Goal: Task Accomplishment & Management: Complete application form

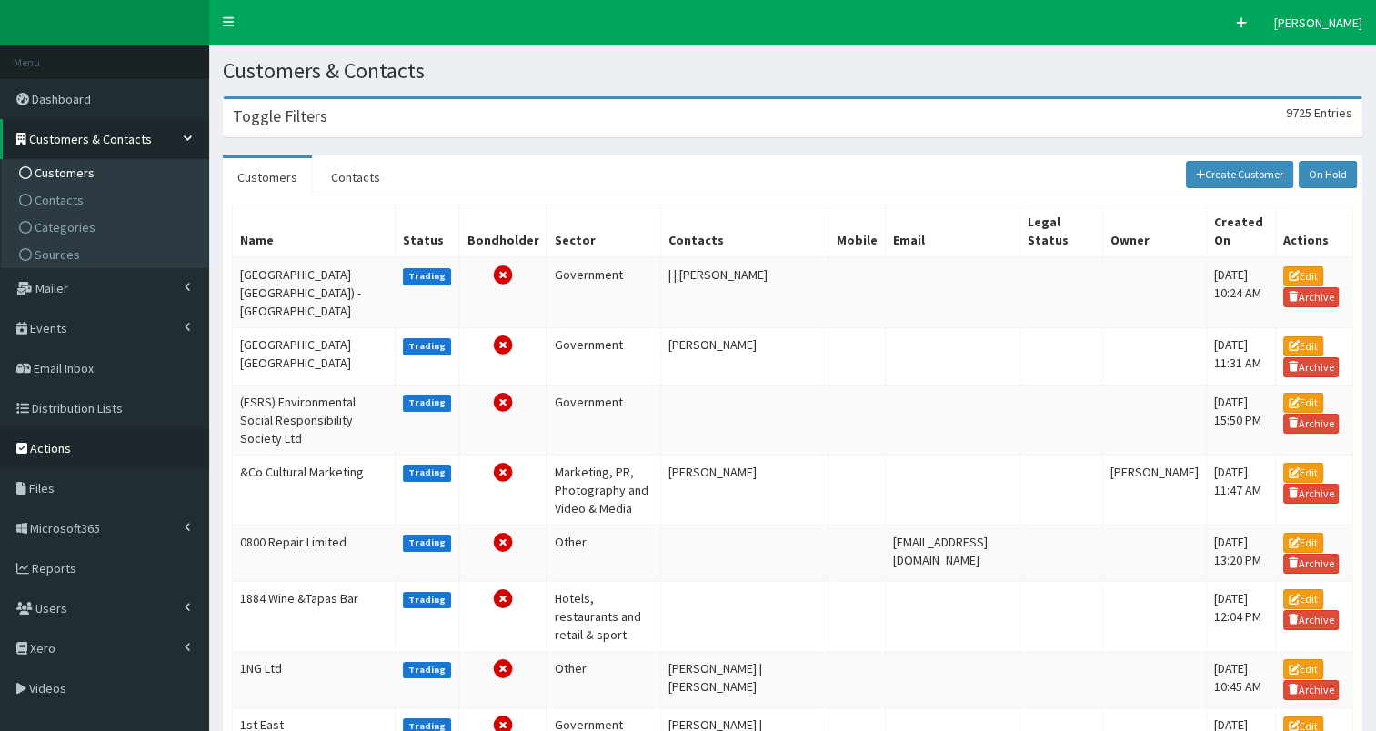
click at [45, 447] on span "Actions" at bounding box center [50, 448] width 41 height 16
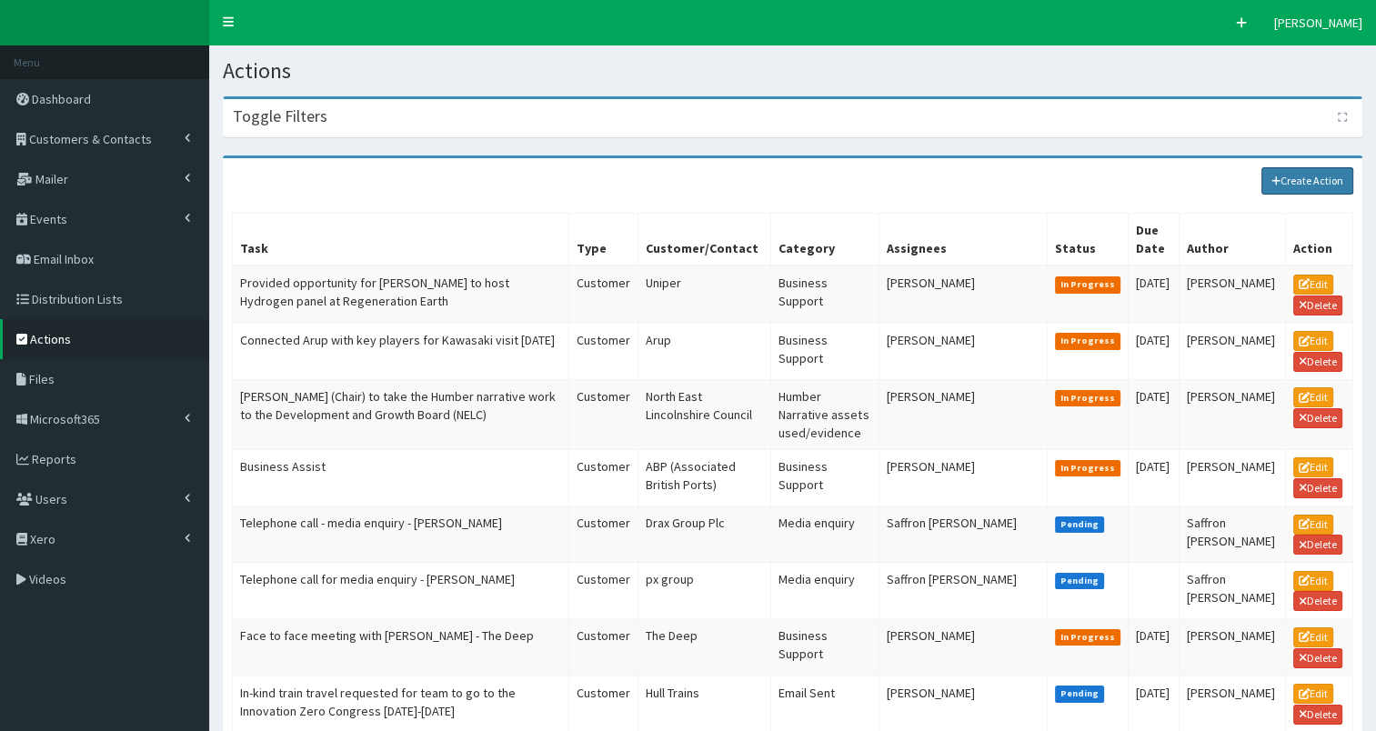
click at [1295, 180] on link "Create Action" at bounding box center [1307, 180] width 93 height 27
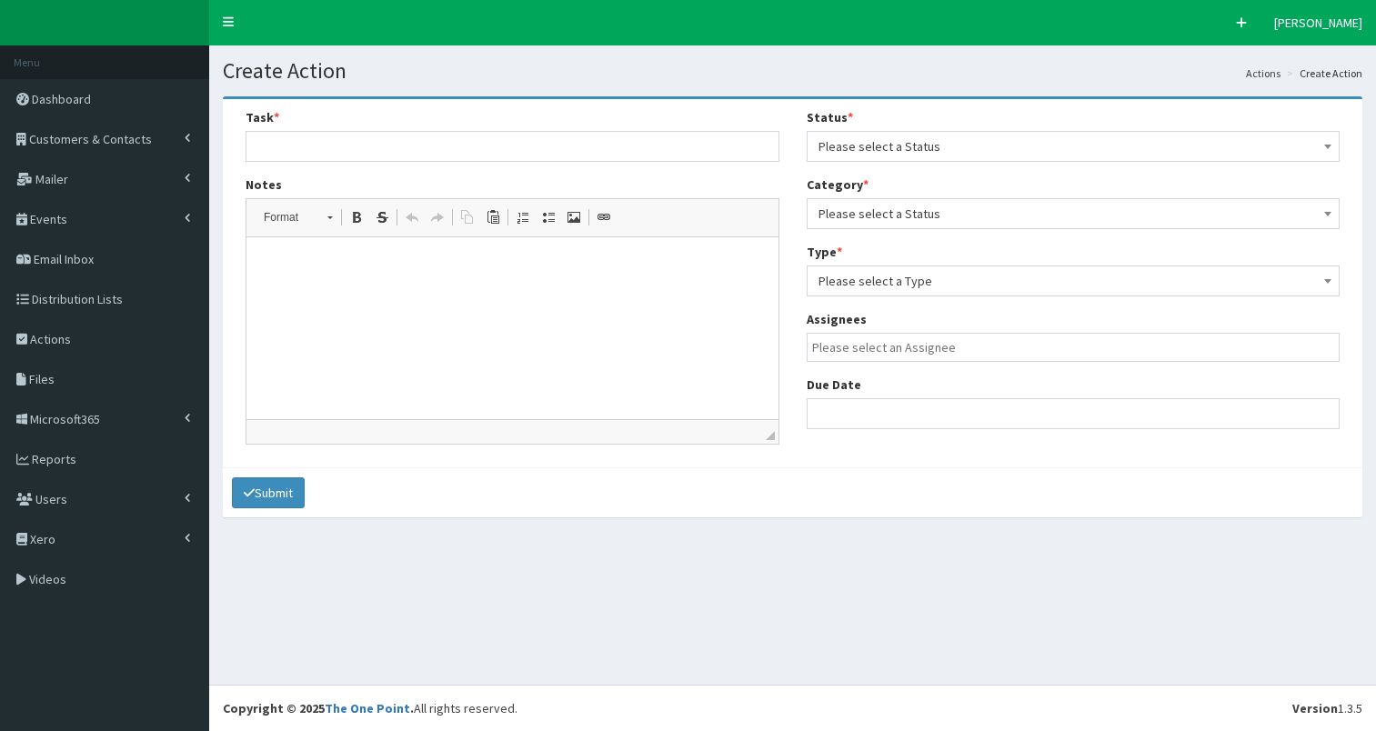
select select
click at [407, 272] on p at bounding box center [513, 265] width 496 height 19
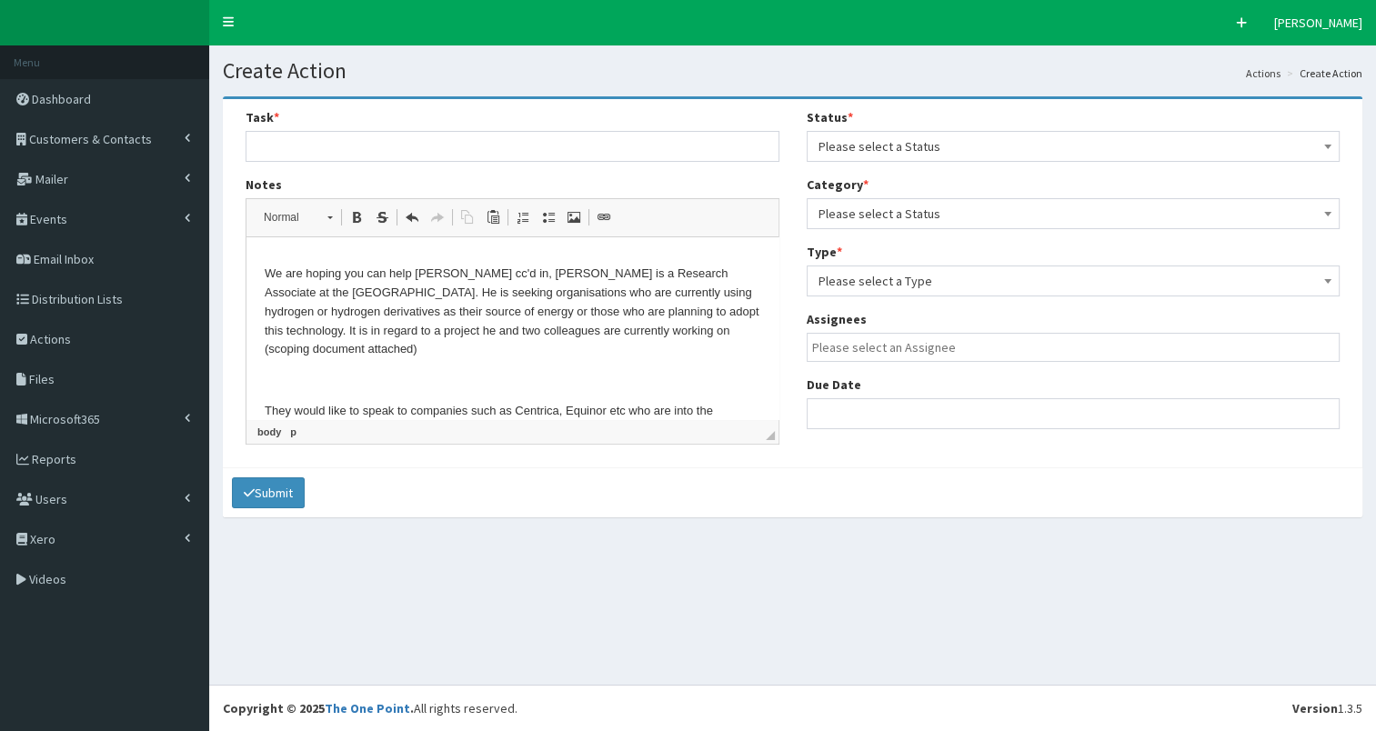
scroll to position [116, 0]
drag, startPoint x: 772, startPoint y: 354, endPoint x: 1025, endPoint y: 541, distance: 314.7
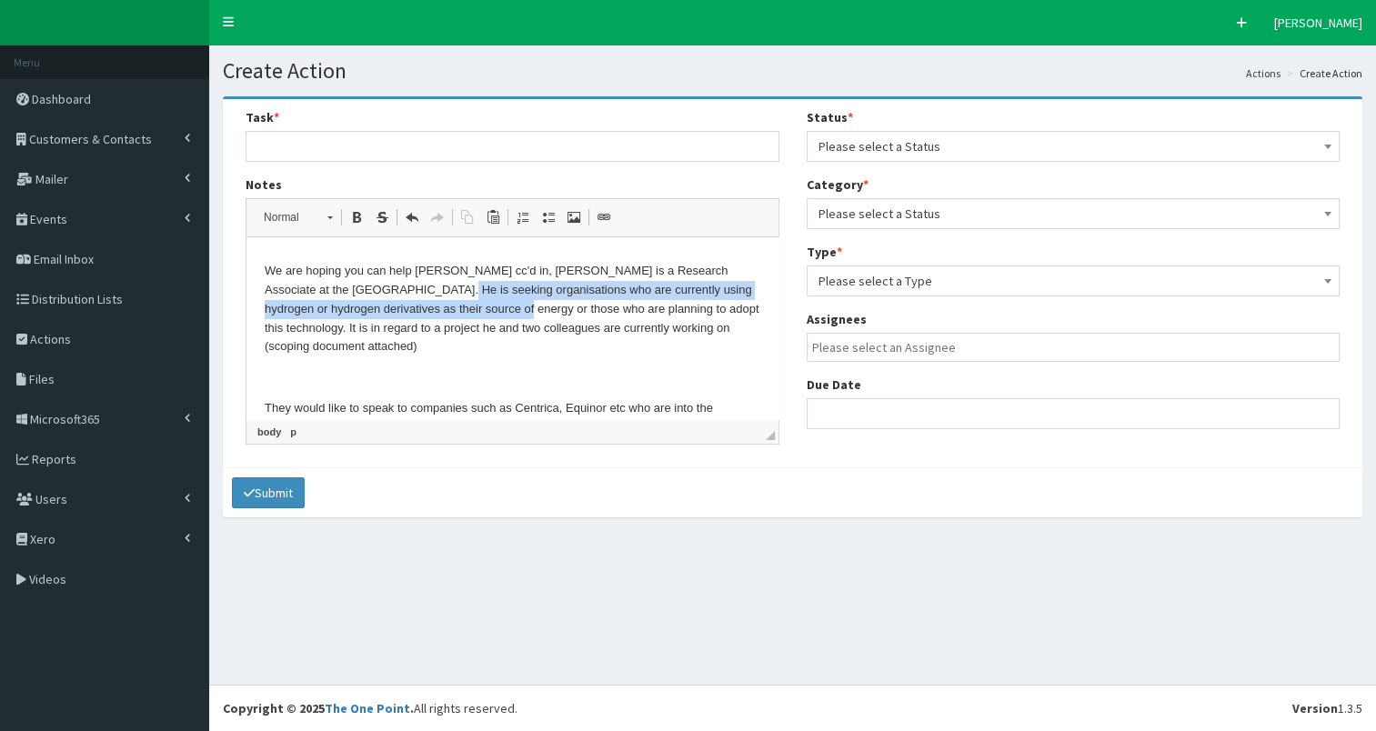
drag, startPoint x: 390, startPoint y: 289, endPoint x: 507, endPoint y: 308, distance: 118.0
click at [507, 308] on p "We are hoping you can help Roland Getor cc'd in, Roland is a Research Associate…" at bounding box center [513, 309] width 496 height 95
copy p "seeking organisations who are currently using hydrogen or hydrogen derivatives …"
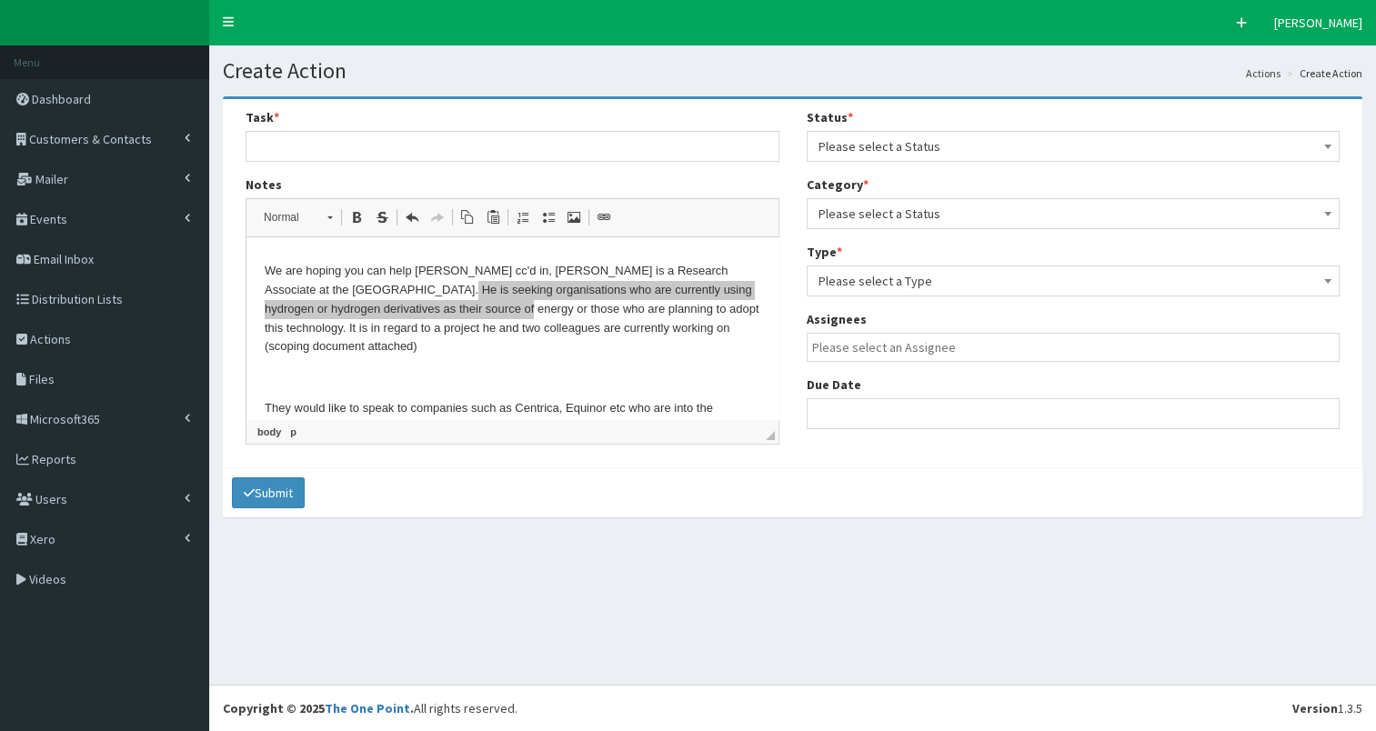
click at [280, 127] on div "Task *" at bounding box center [513, 135] width 534 height 54
click at [269, 156] on input "text" at bounding box center [513, 146] width 534 height 31
paste input "seeking organisations who are currently using hydrogen or hydrogen derivatives …"
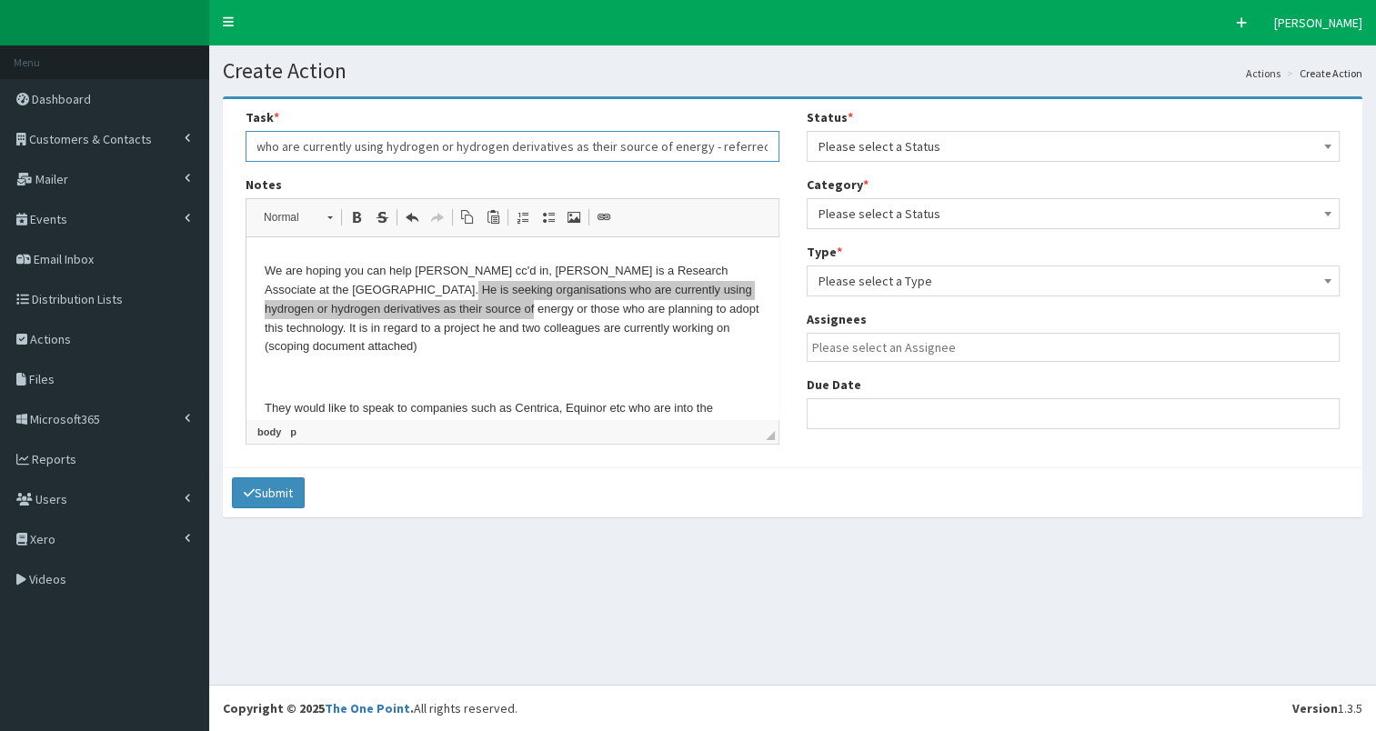
scroll to position [0, 217]
type input "Uni Researcher seeking organisations who are currently using hydrogen or hydrog…"
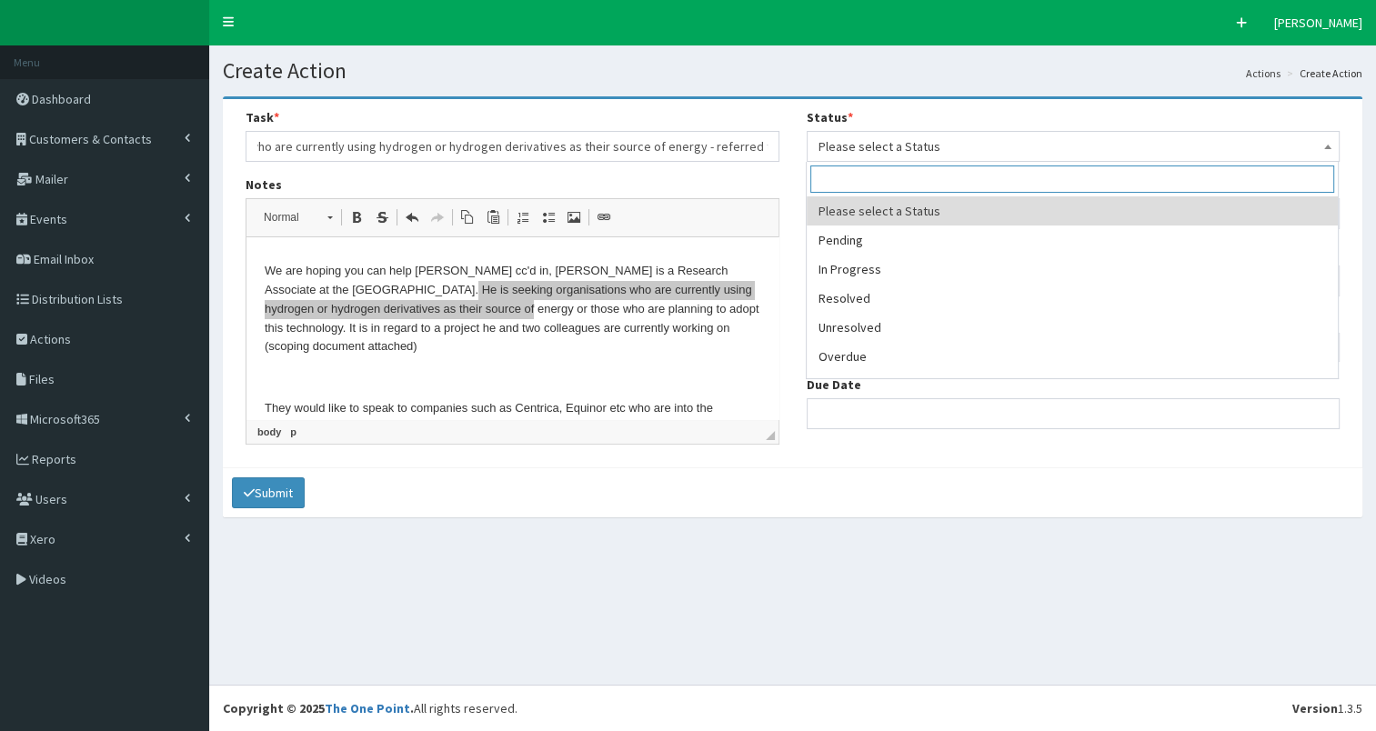
click at [960, 142] on span "Please select a Status" at bounding box center [1073, 146] width 510 height 25
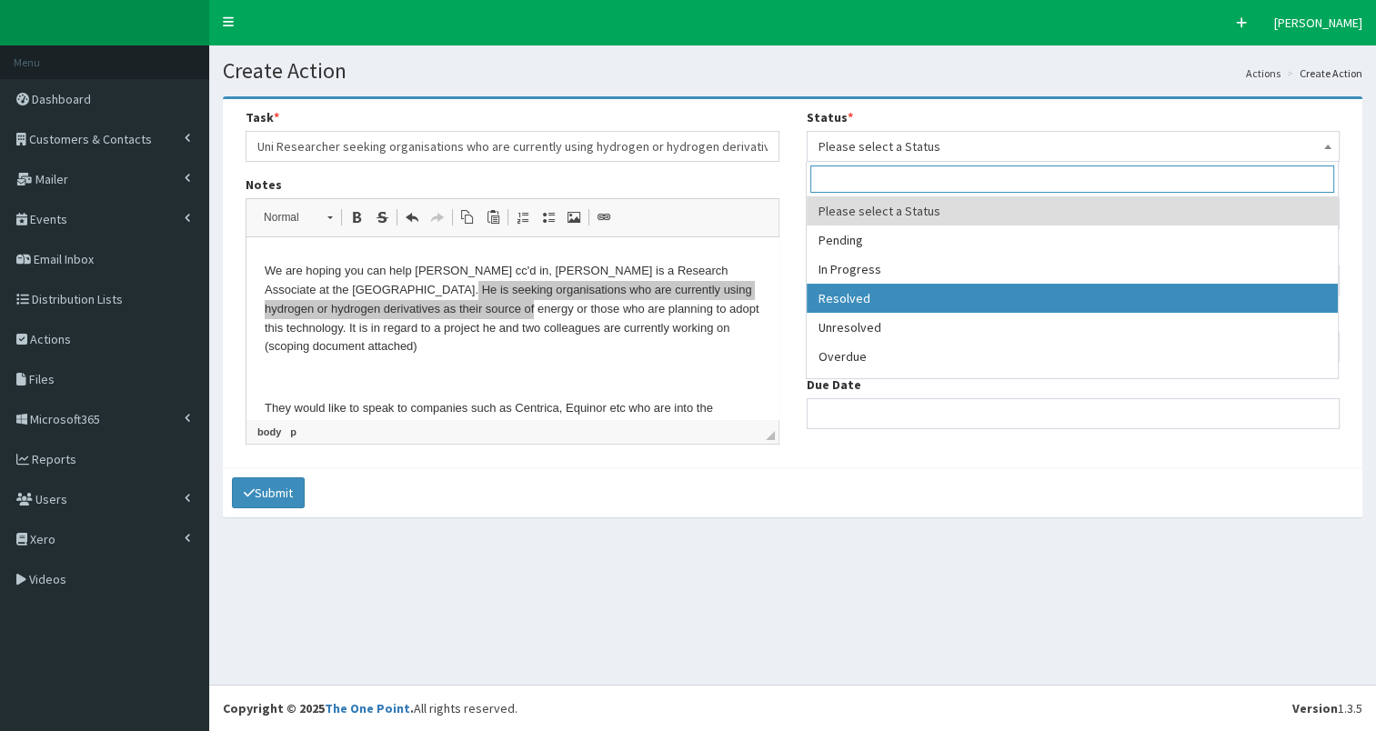
select select "3"
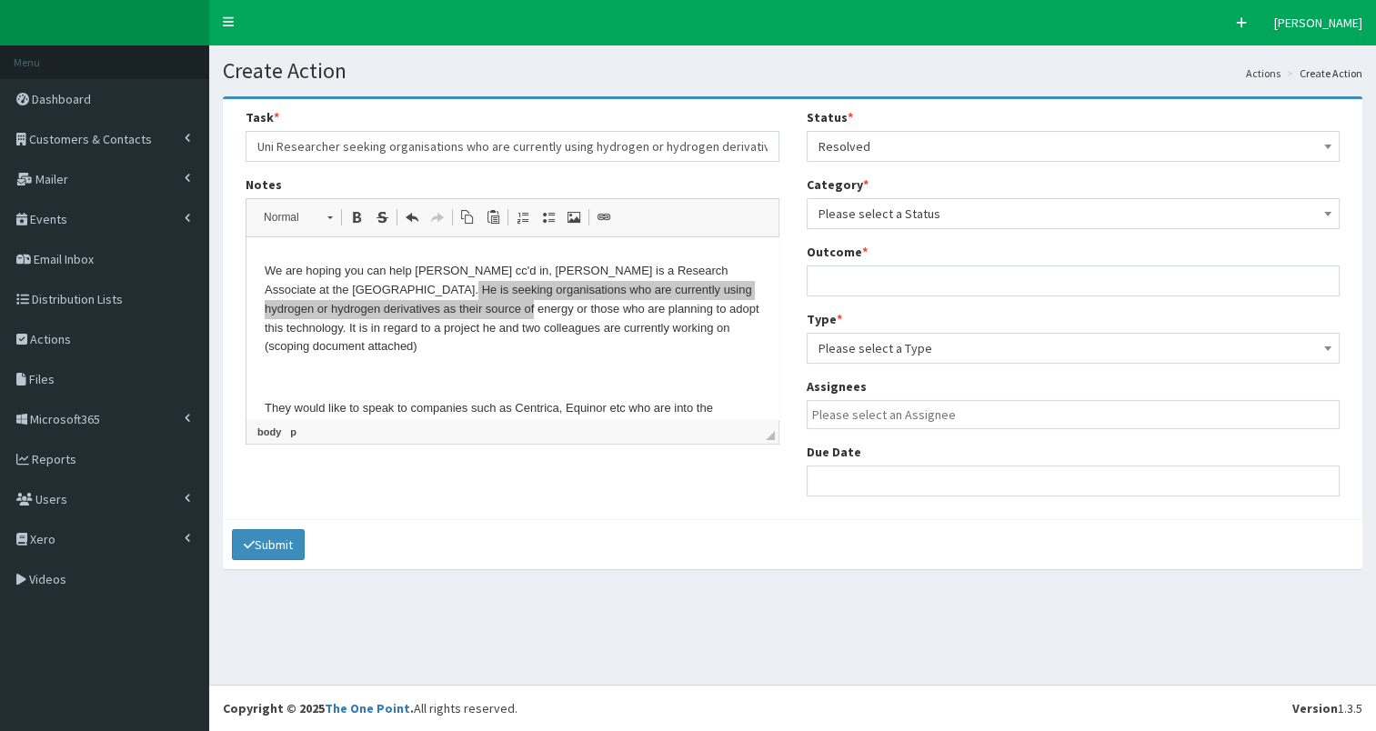
click at [938, 213] on span "Please select a Status" at bounding box center [1073, 213] width 510 height 25
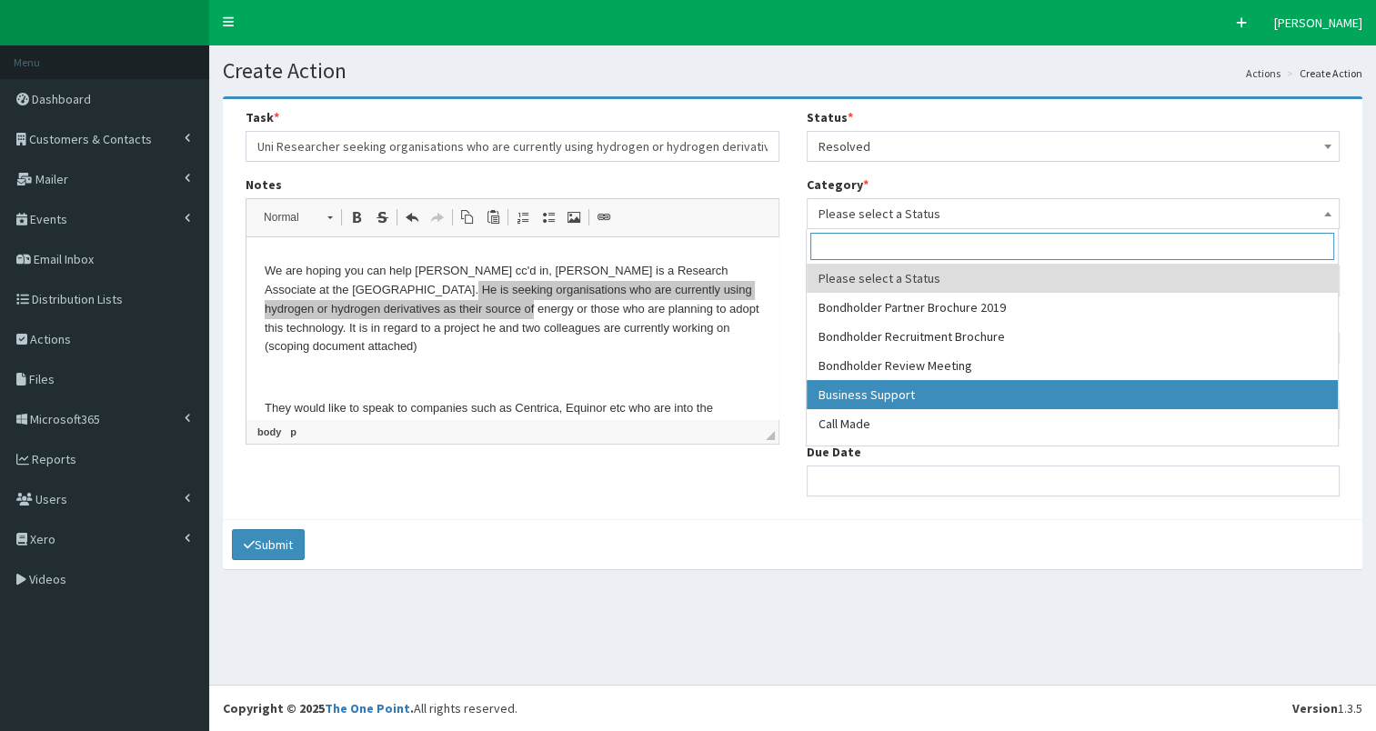
select select "17"
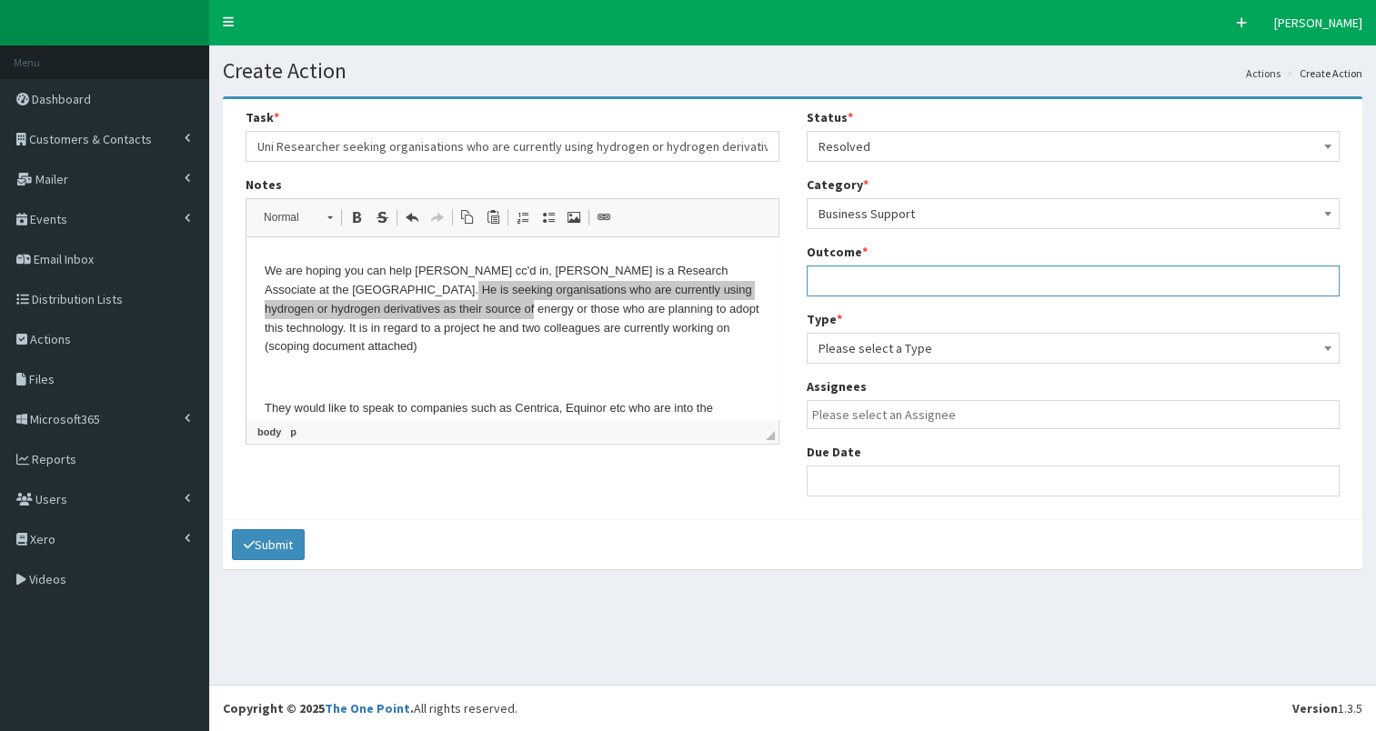
click at [888, 284] on input "text" at bounding box center [1074, 281] width 534 height 31
type input "see notes"
click at [896, 347] on span "Please select a Type" at bounding box center [1073, 348] width 510 height 25
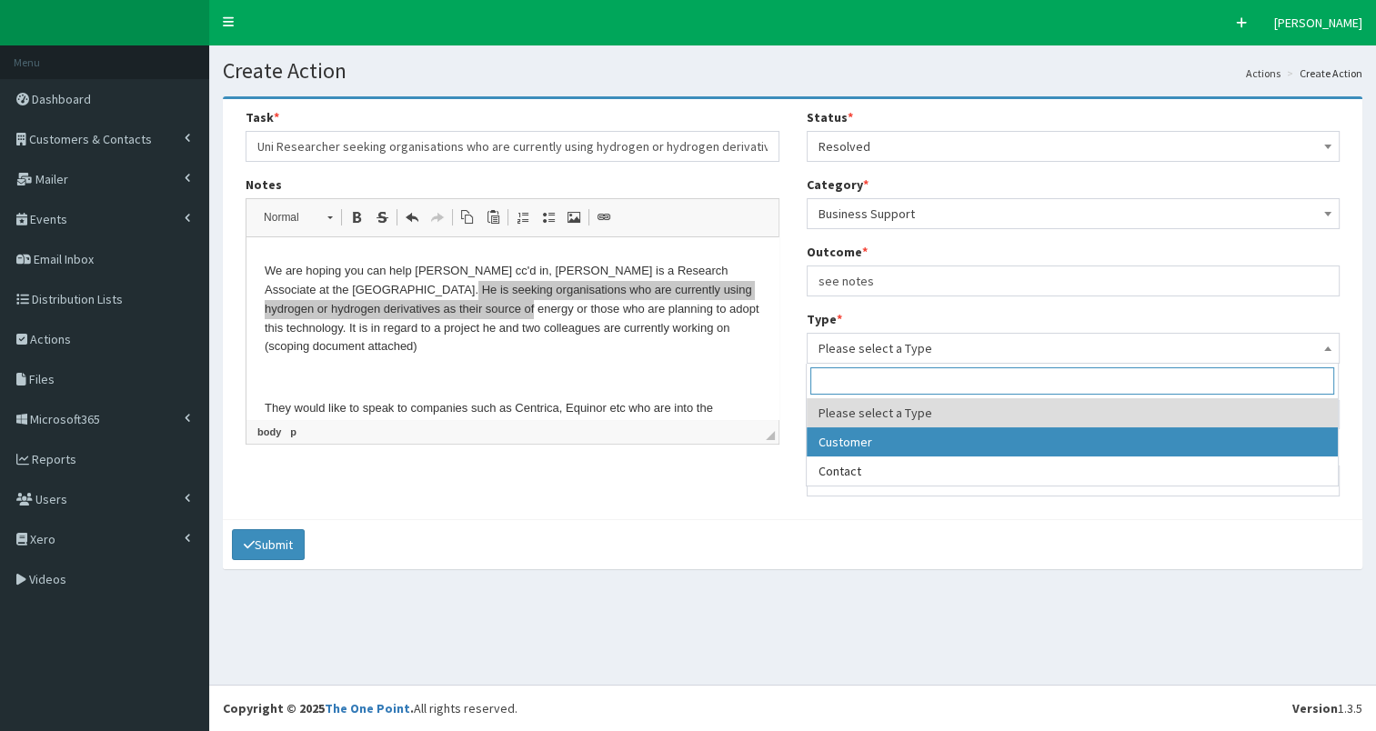
select select "customer"
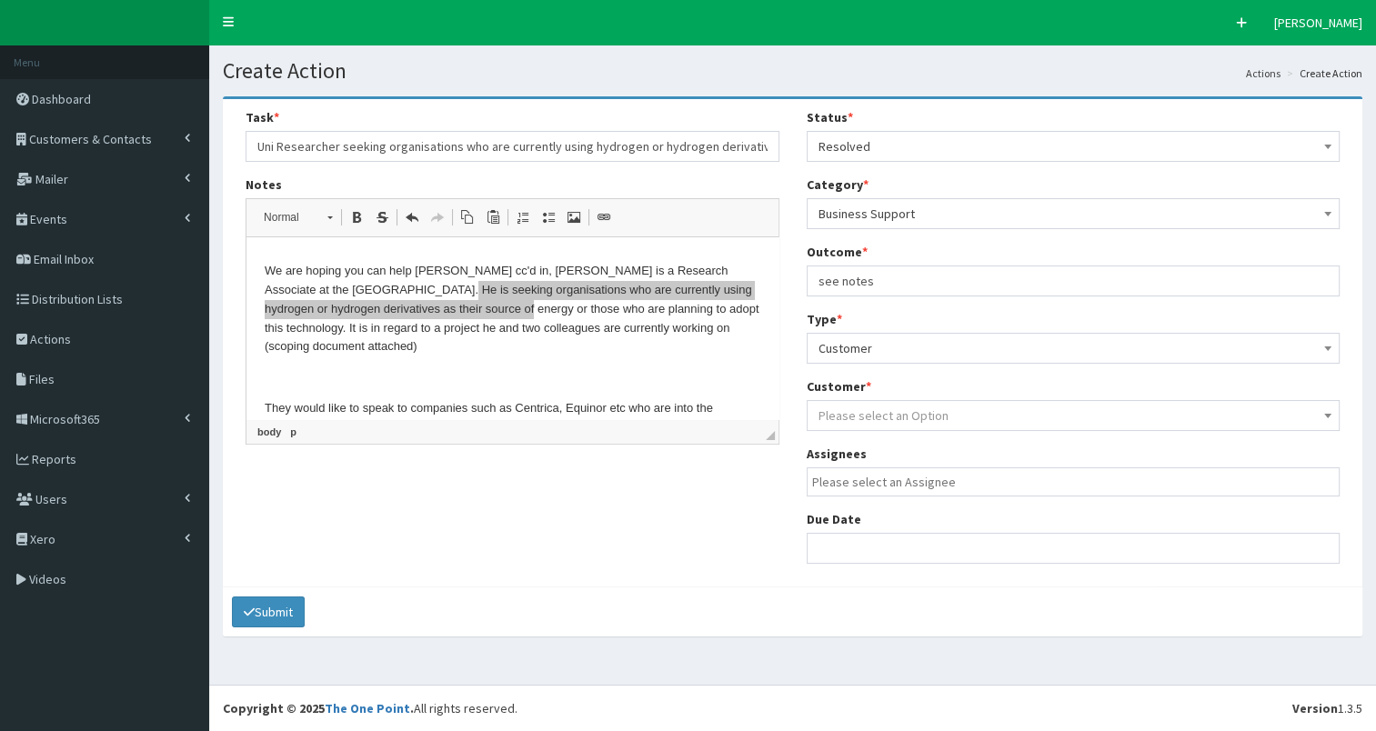
click at [895, 415] on span "Please select an Option" at bounding box center [883, 415] width 130 height 16
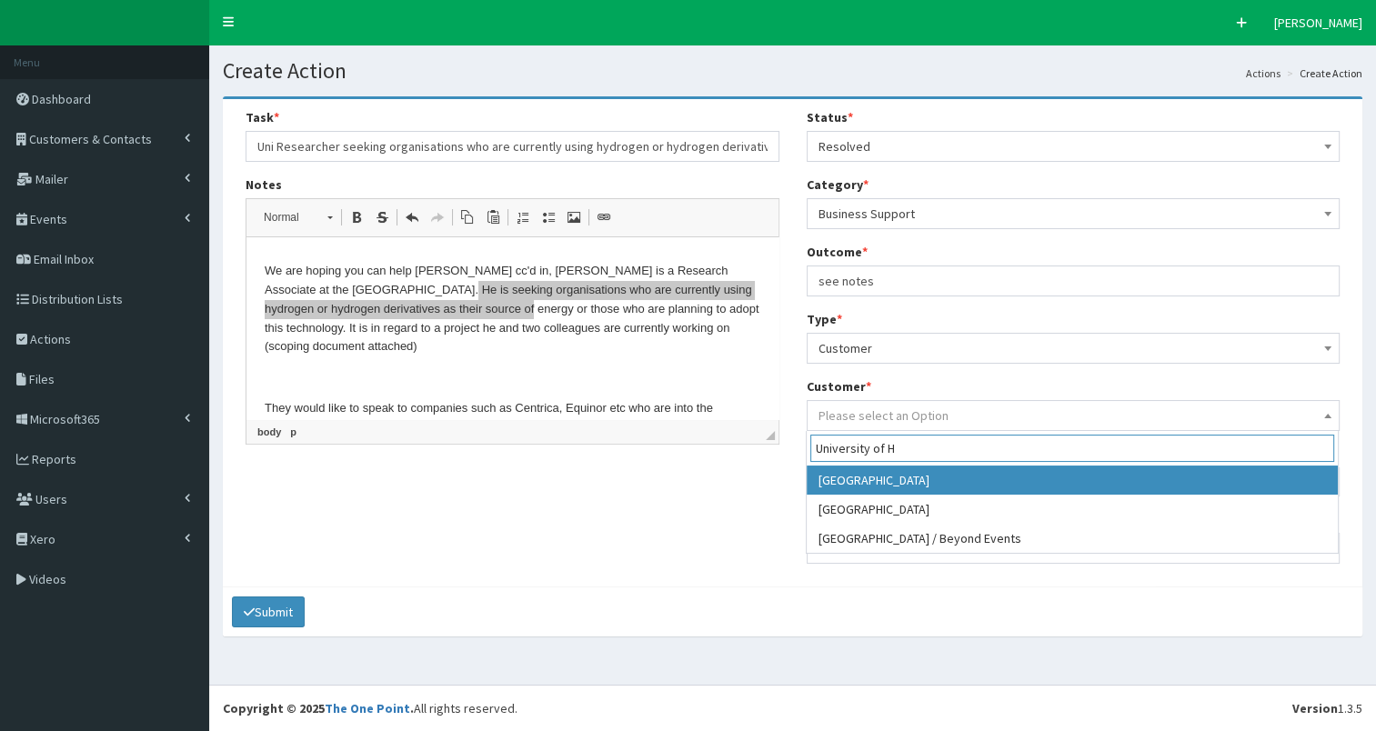
type input "University of H"
select select "674"
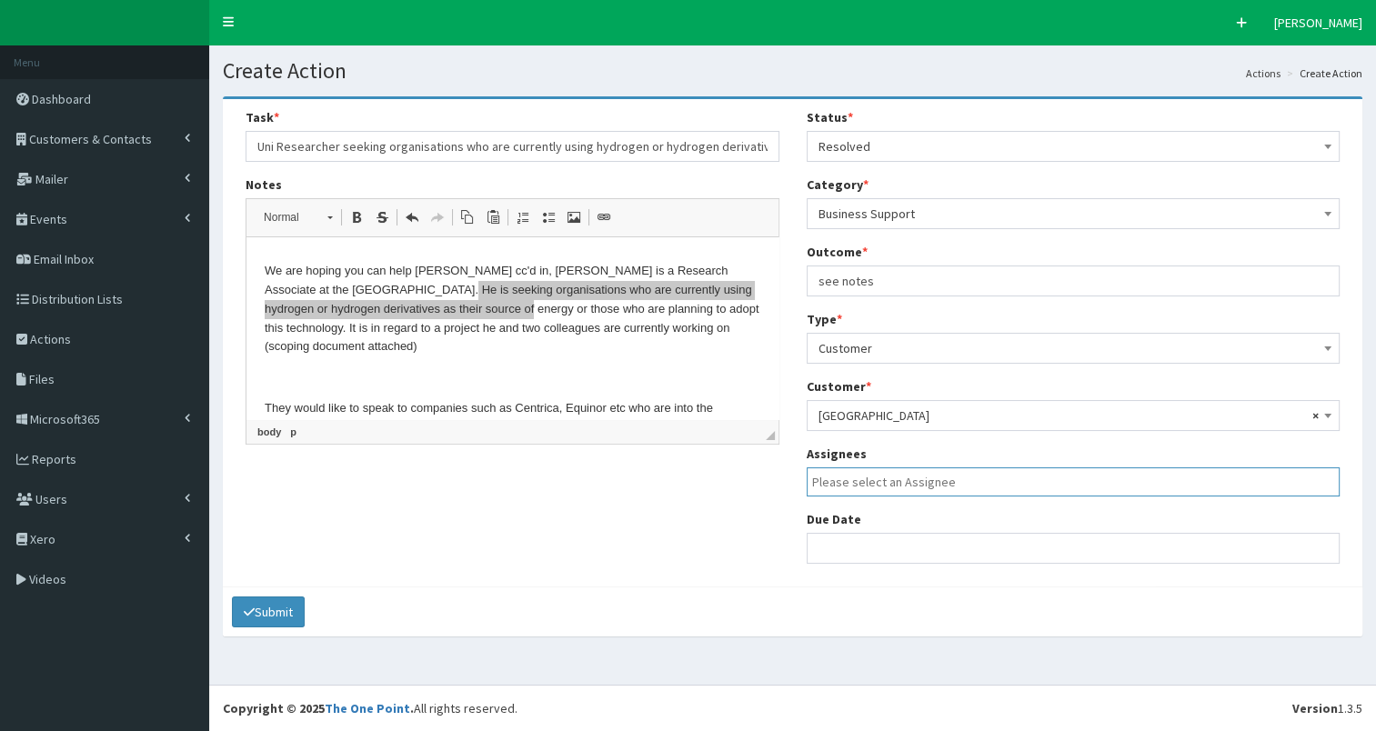
click at [897, 484] on input "search" at bounding box center [1078, 482] width 532 height 18
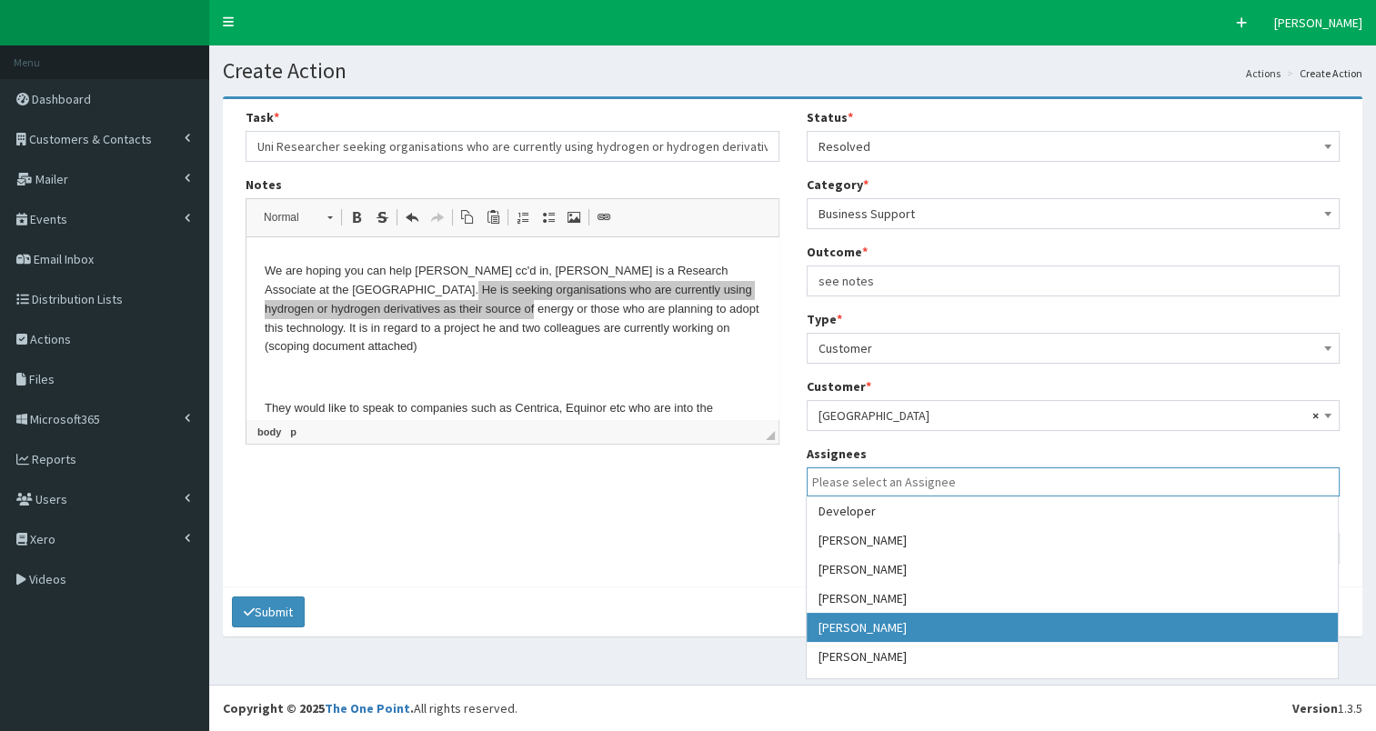
select select "7"
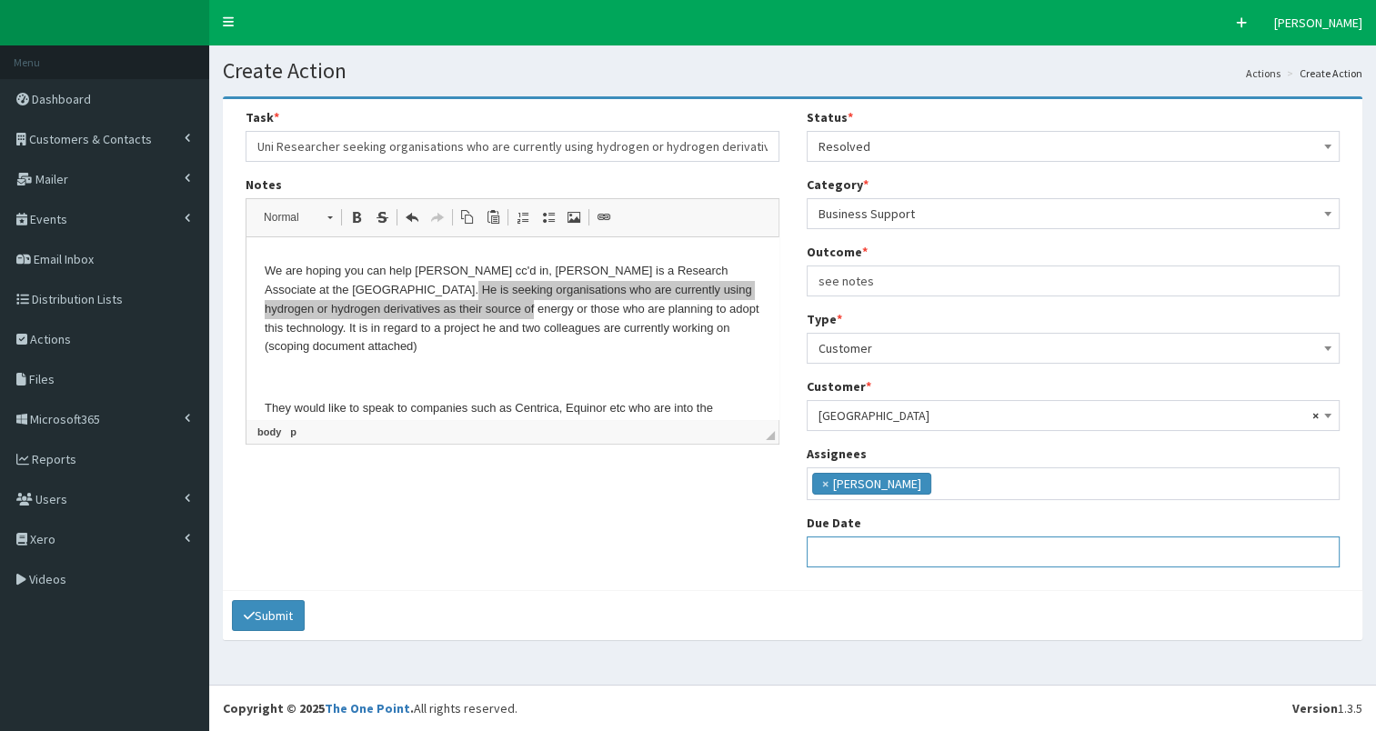
click at [872, 558] on input "text" at bounding box center [1074, 552] width 534 height 31
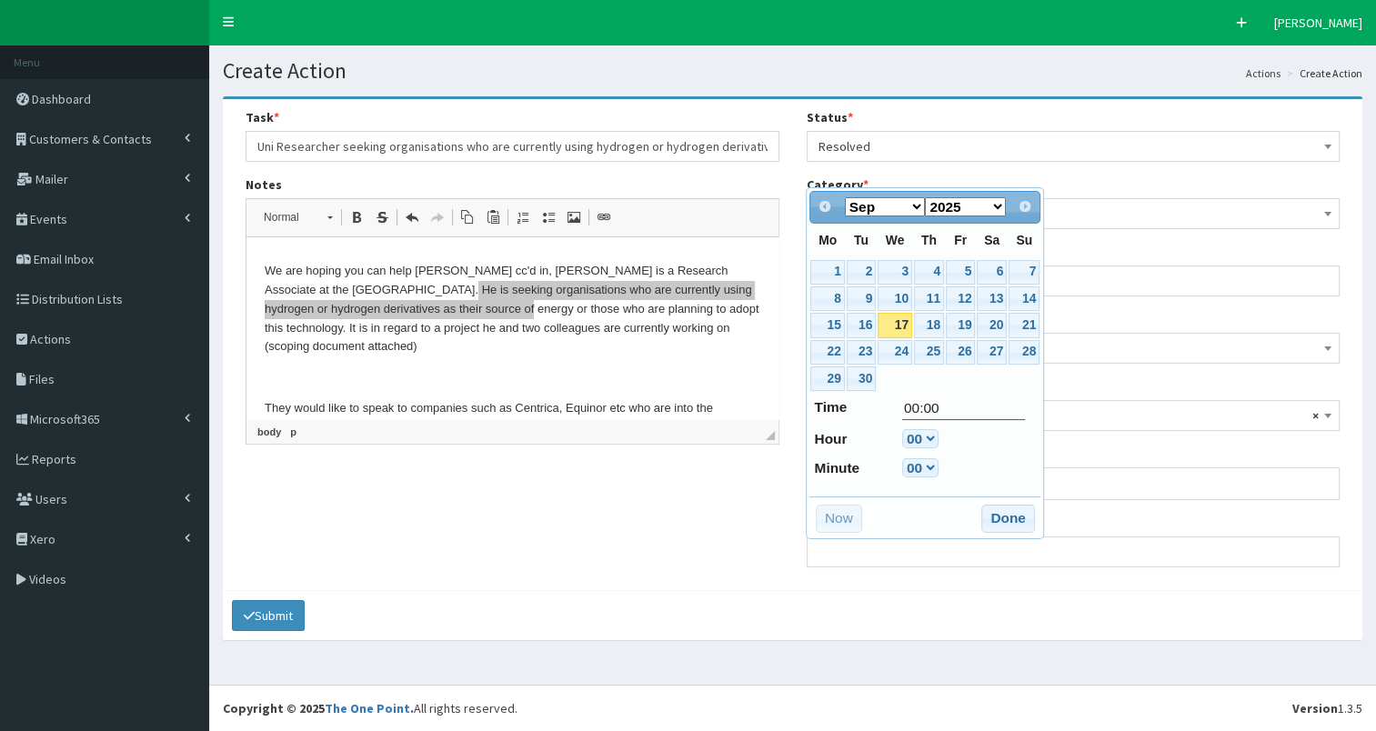
click at [890, 320] on link "17" at bounding box center [895, 325] width 35 height 25
type input "17-09-2025 00:00"
click at [1008, 515] on button "Done" at bounding box center [1008, 519] width 54 height 29
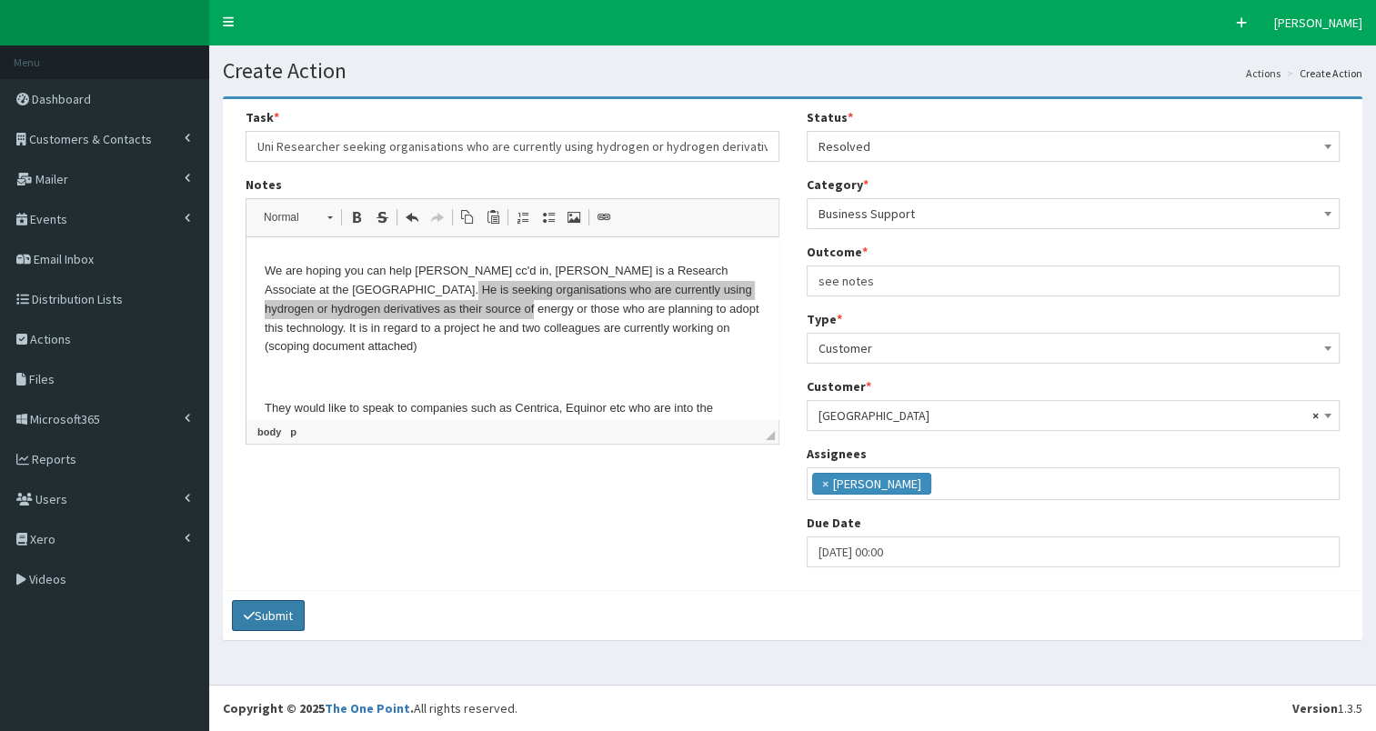
click at [272, 610] on button "Submit" at bounding box center [268, 615] width 73 height 31
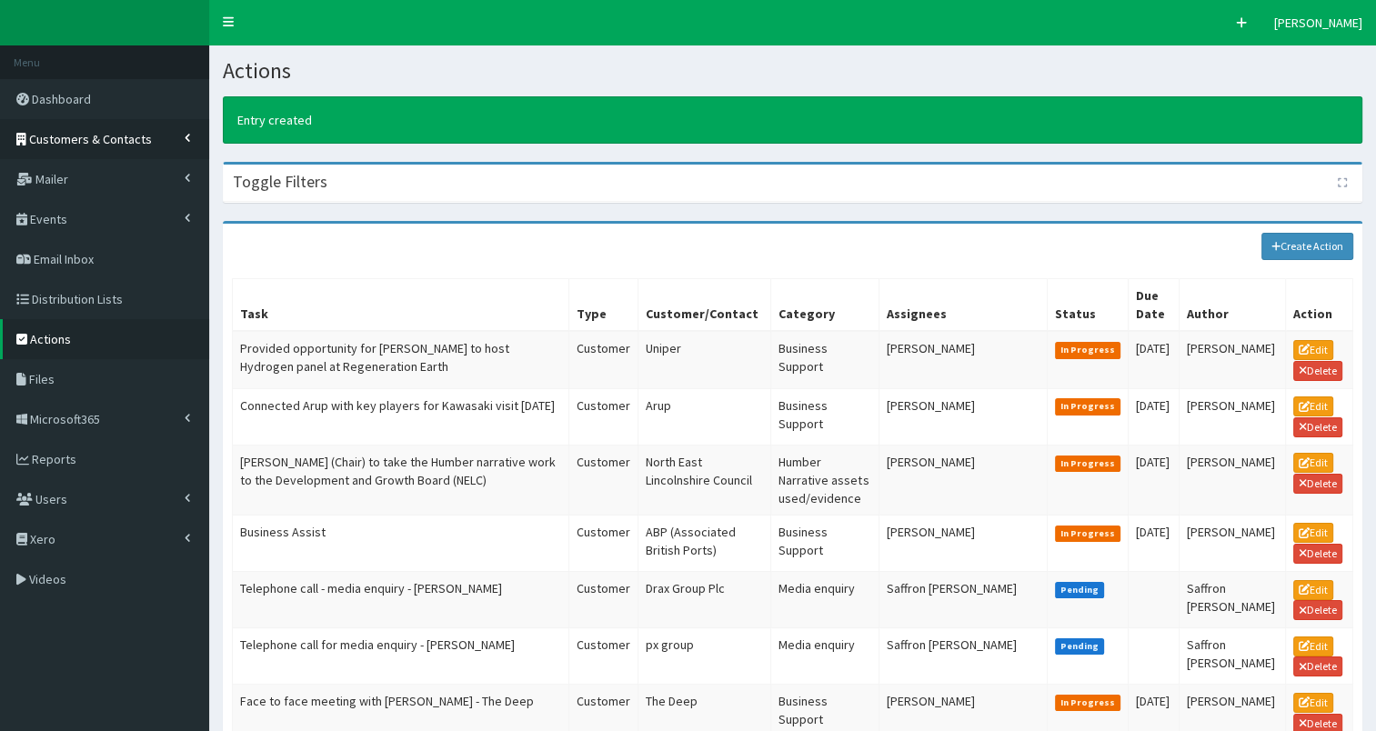
click at [125, 146] on link "Customers & Contacts" at bounding box center [104, 139] width 209 height 40
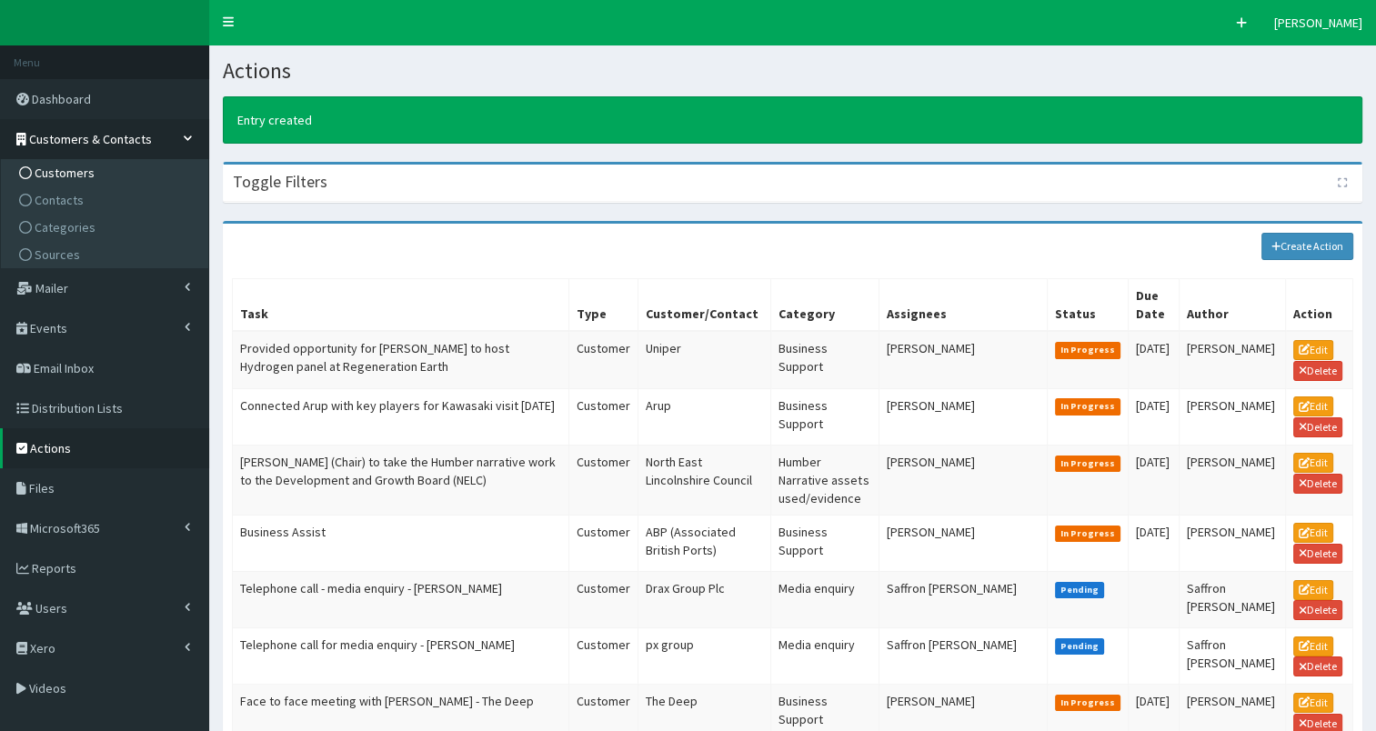
click at [116, 182] on link "Customers" at bounding box center [106, 172] width 203 height 27
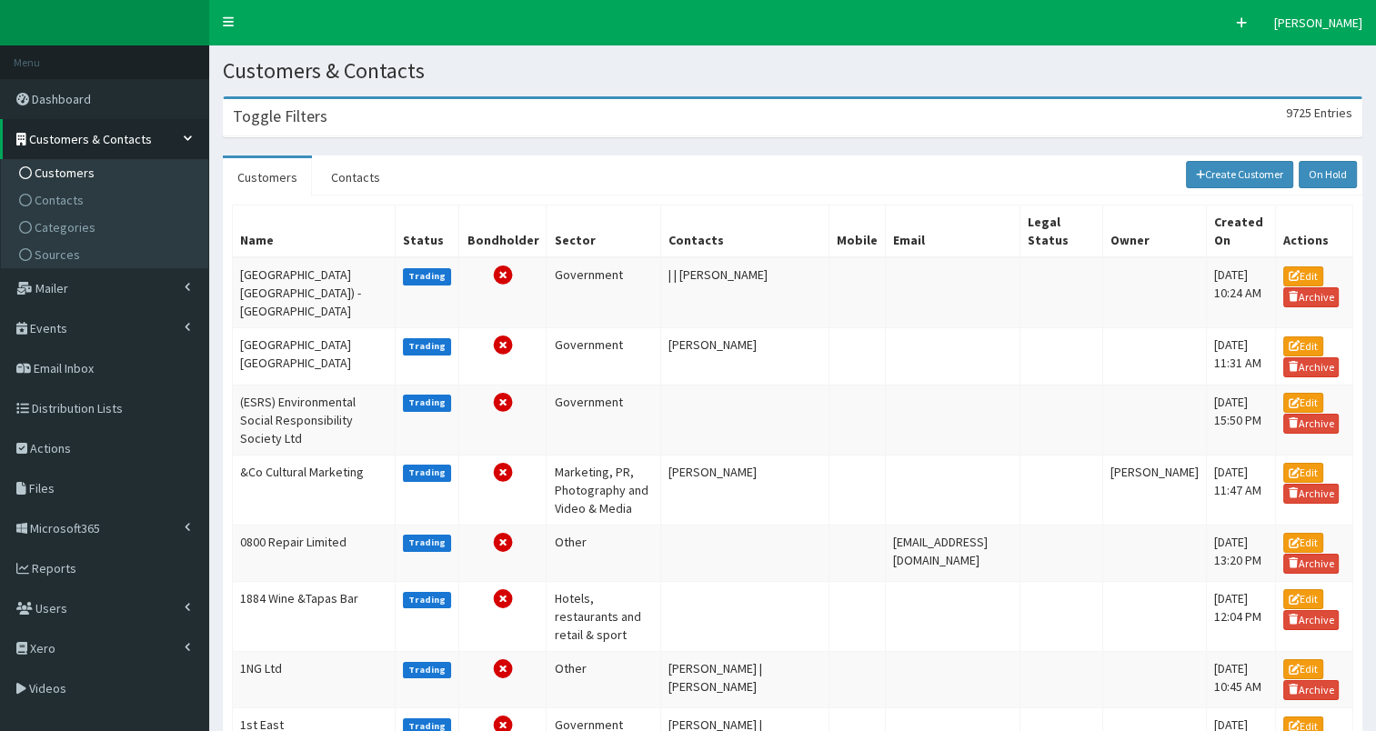
click at [324, 120] on div "Toggle Filters 9725 Entries" at bounding box center [793, 117] width 1138 height 37
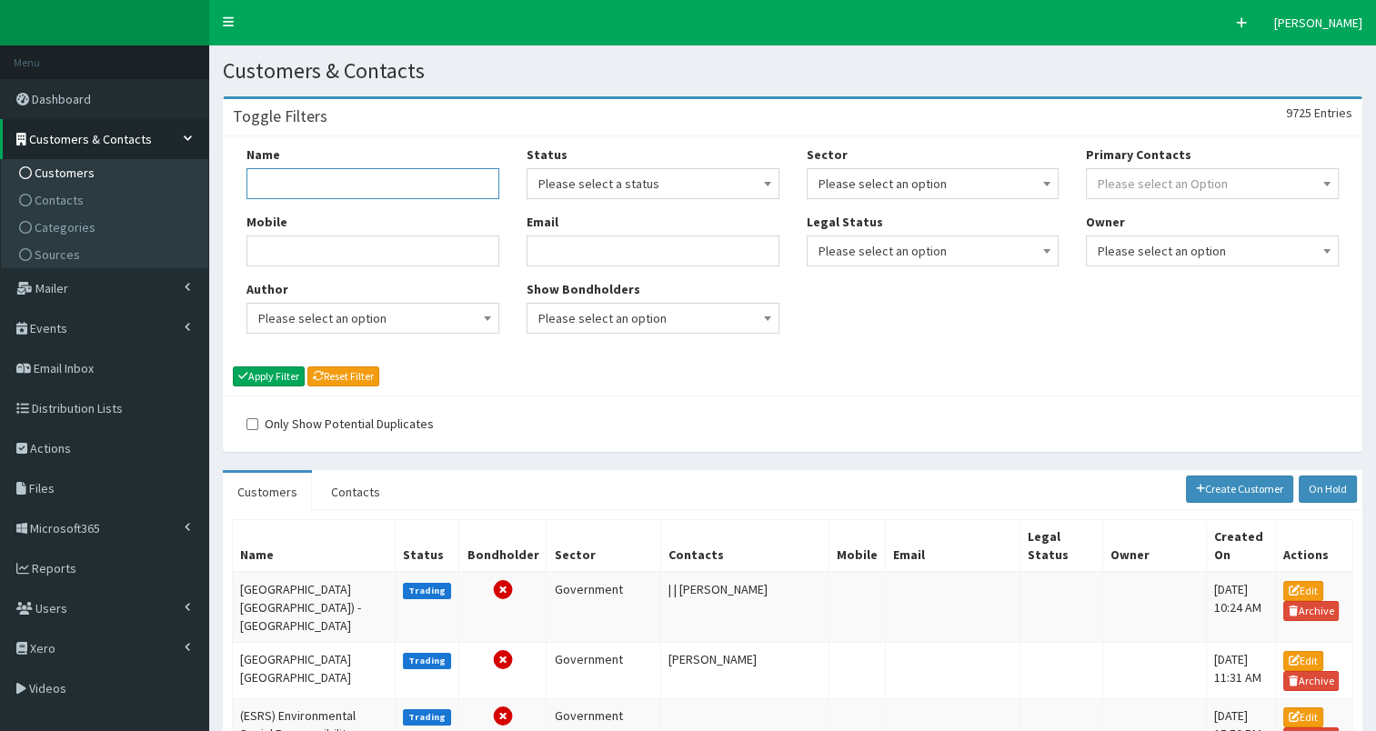
click at [291, 179] on input "Name" at bounding box center [372, 183] width 253 height 31
type input "[GEOGRAPHIC_DATA]"
click at [286, 378] on button "Apply Filter" at bounding box center [269, 376] width 72 height 20
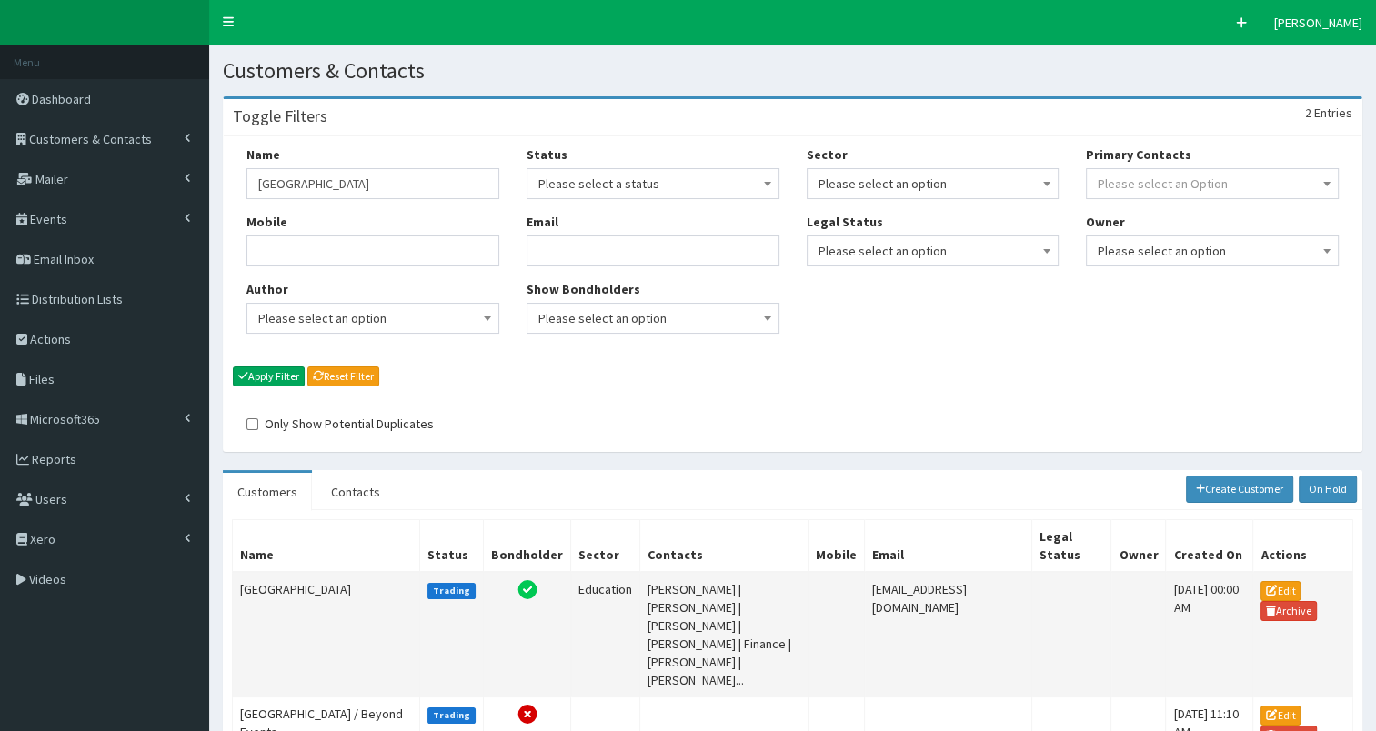
click at [297, 572] on td "[GEOGRAPHIC_DATA]" at bounding box center [326, 634] width 187 height 125
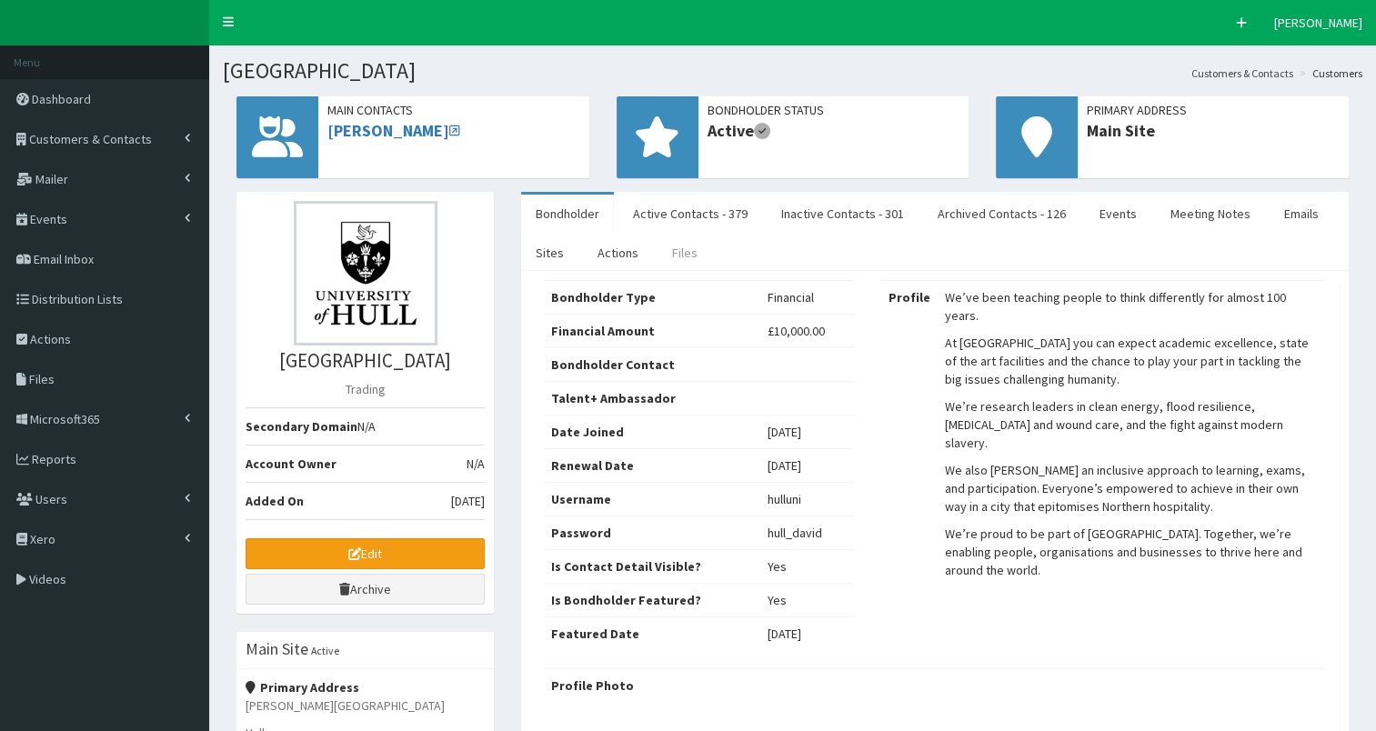
click at [684, 255] on link "Files" at bounding box center [684, 253] width 55 height 38
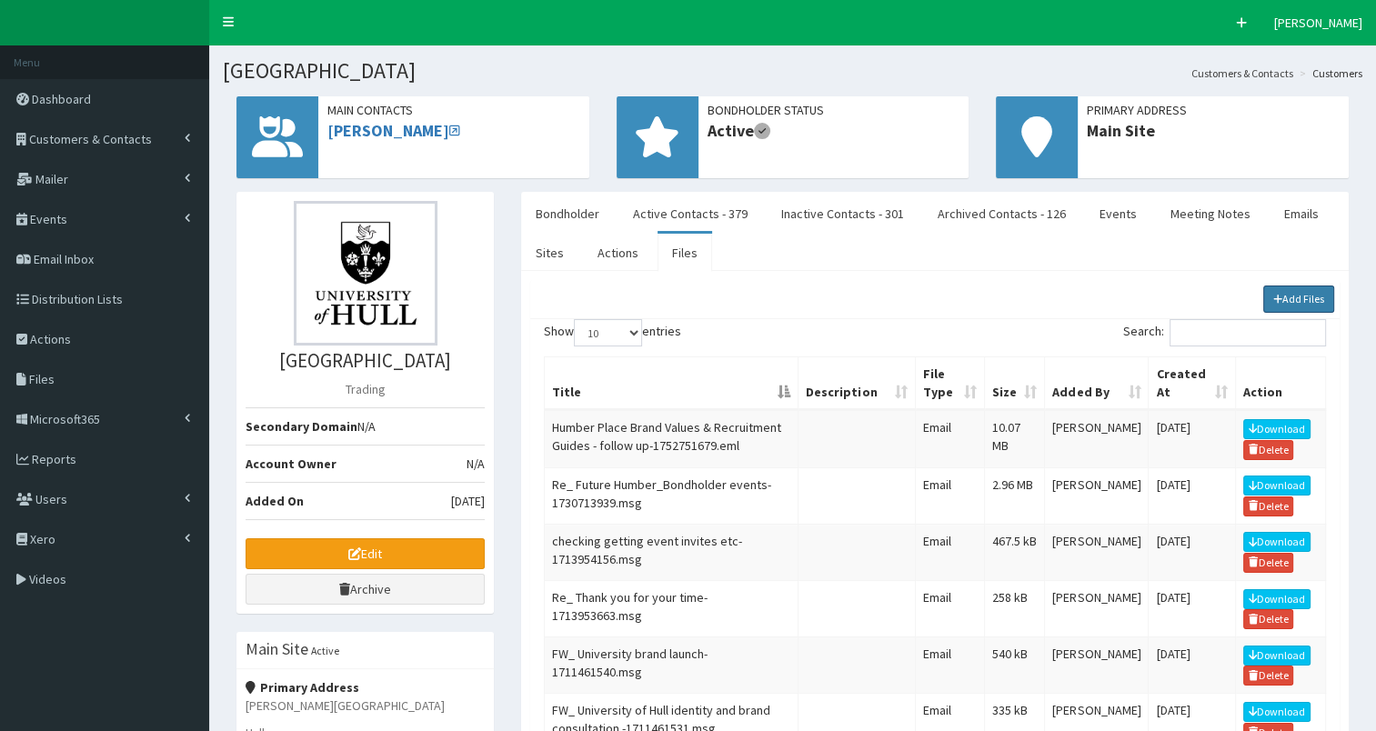
click at [1295, 296] on link "Add Files" at bounding box center [1299, 299] width 72 height 27
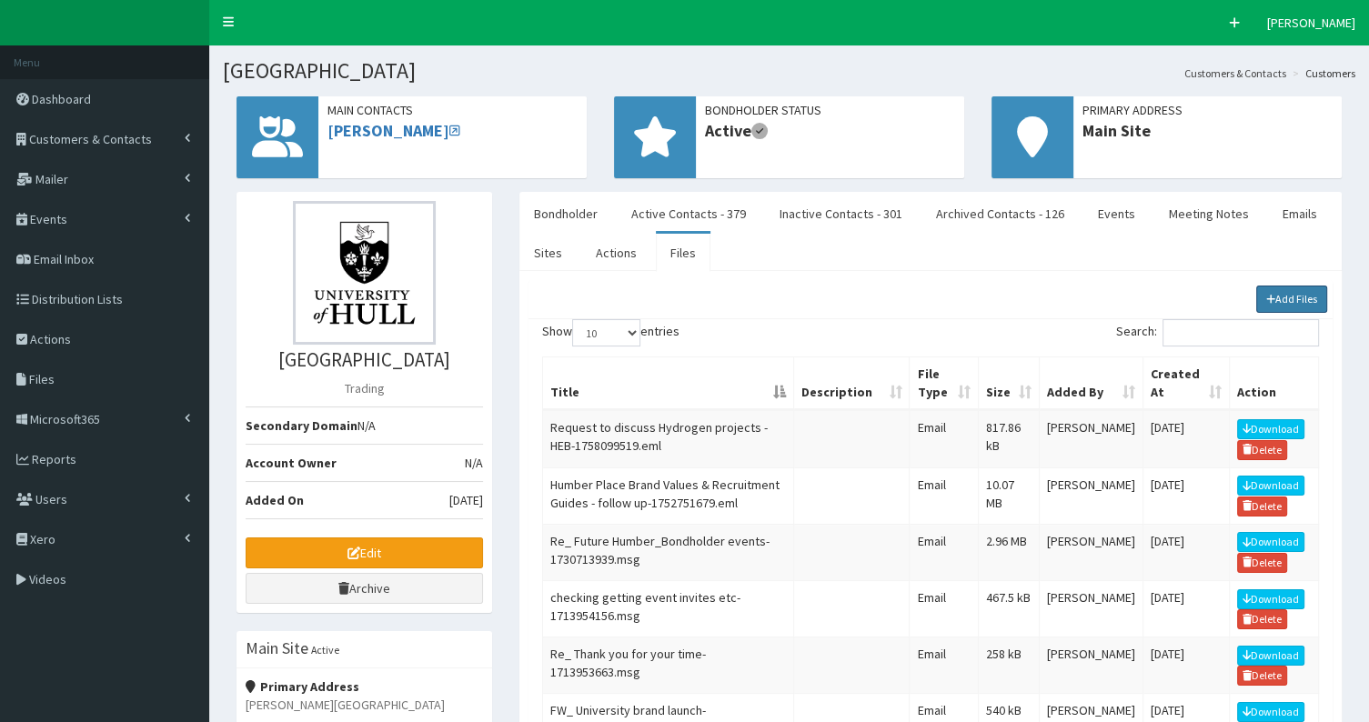
click at [1277, 296] on link "Add Files" at bounding box center [1292, 299] width 72 height 27
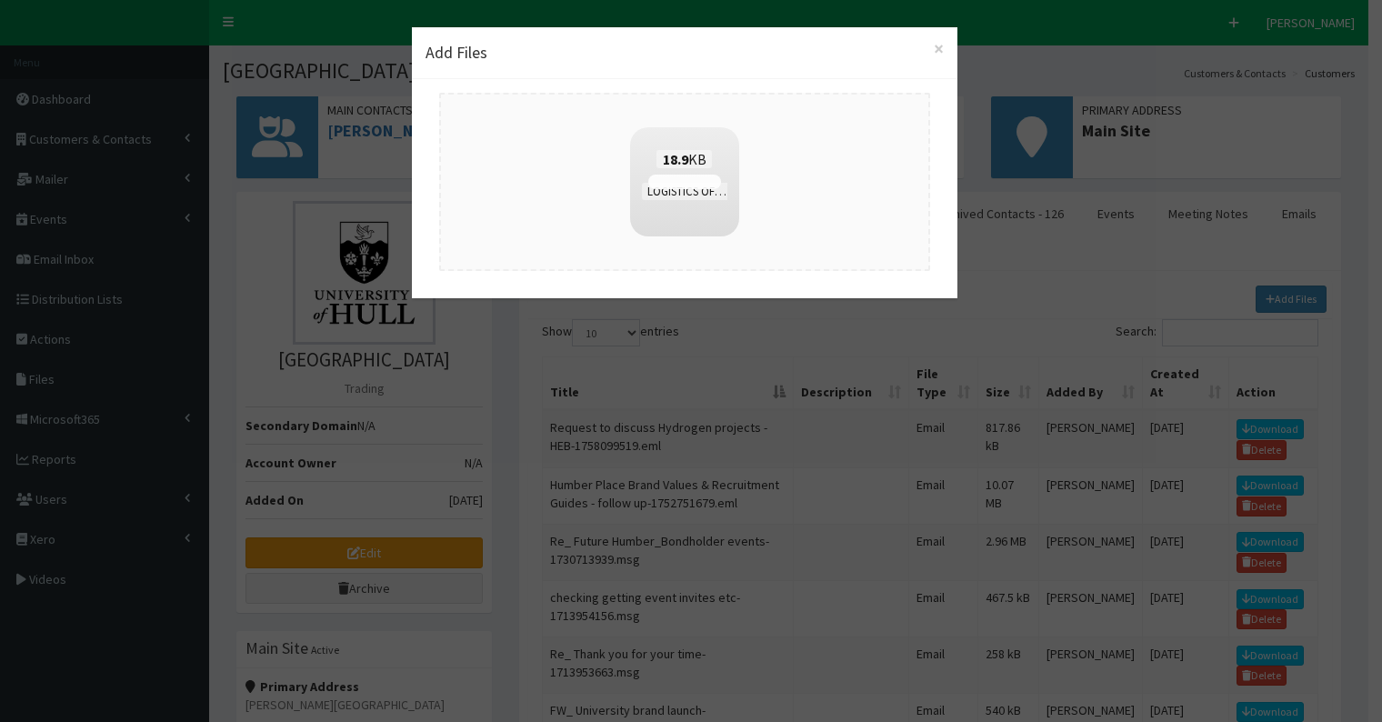
click at [680, 183] on span "LOGISTICS OF USING AND MOVING OF HYDROGEN IN THE HUMBER REGION.docx" at bounding box center [875, 191] width 467 height 17
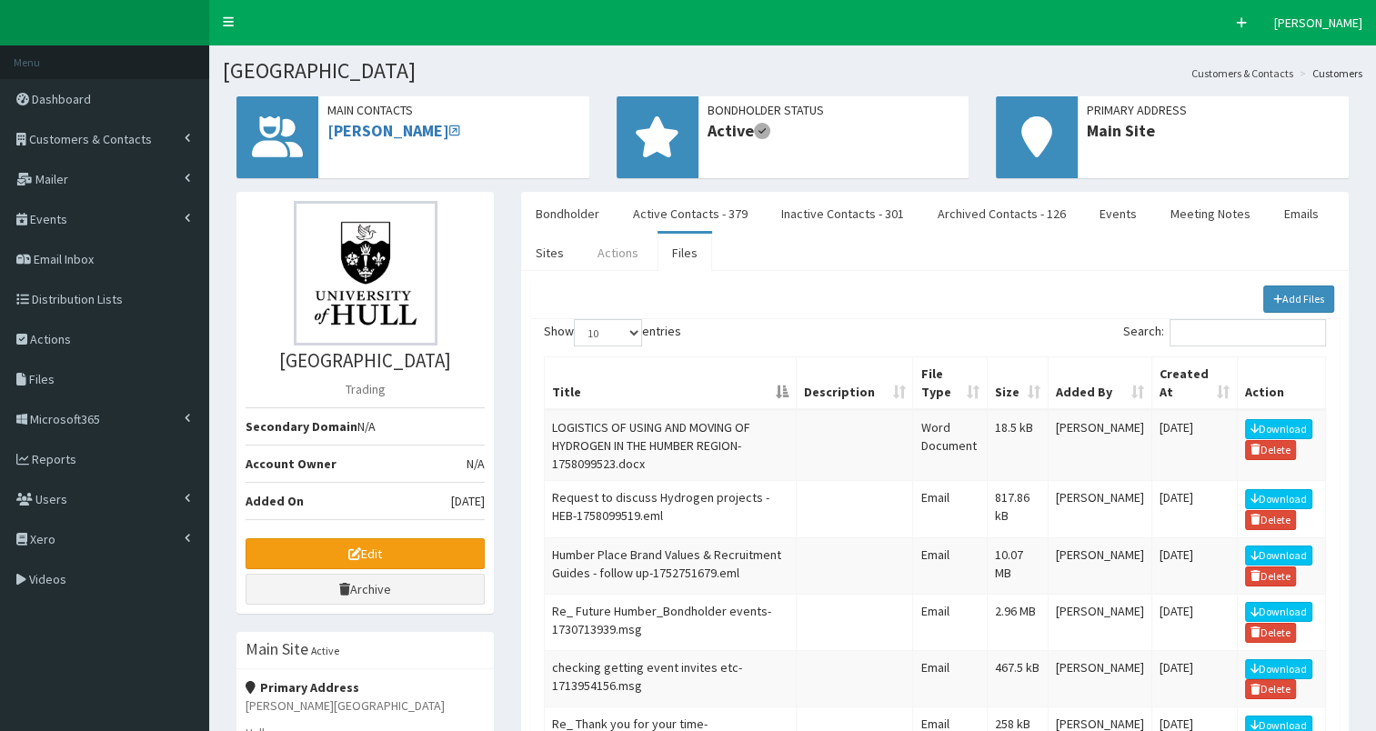
click at [622, 255] on link "Actions" at bounding box center [618, 253] width 70 height 38
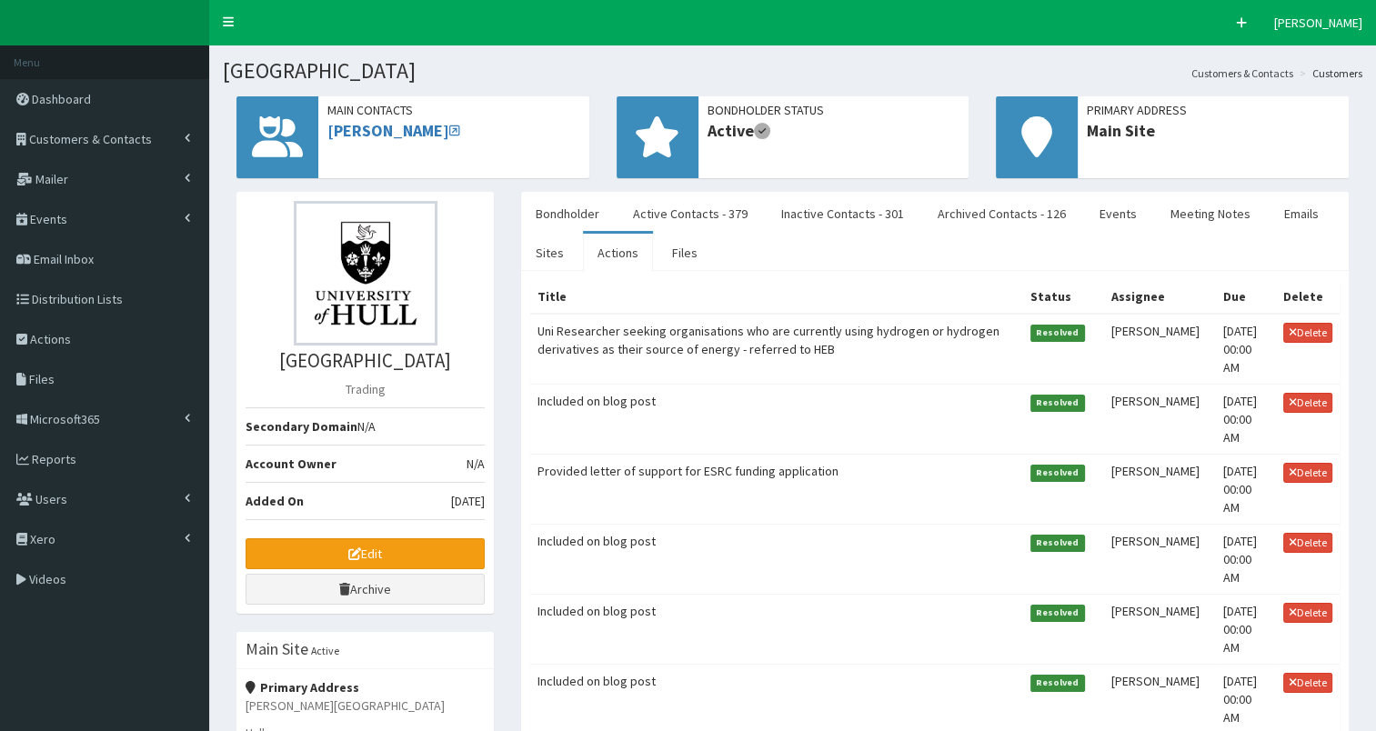
click at [717, 338] on td "Uni Researcher seeking organisations who are currently using hydrogen or hydrog…" at bounding box center [776, 349] width 493 height 71
select select
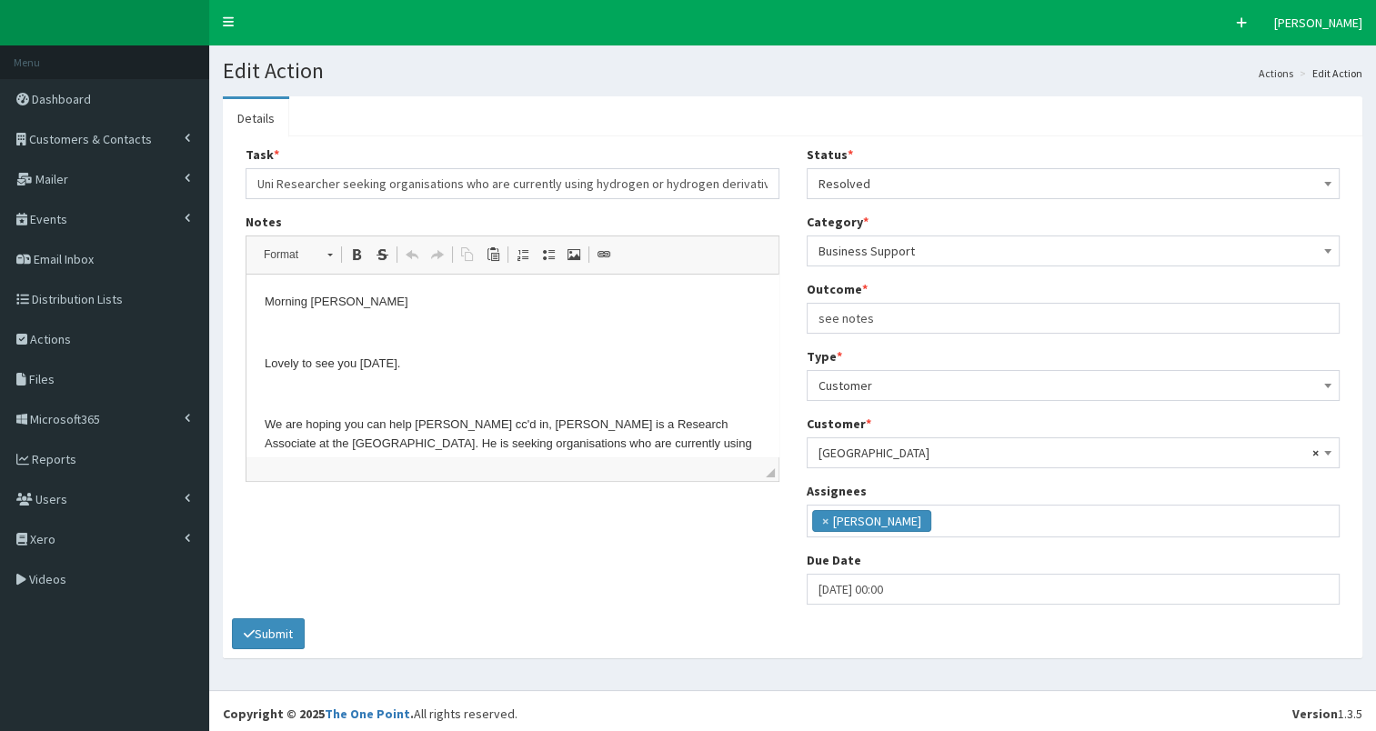
scroll to position [11, 0]
click at [266, 300] on p "Morning [PERSON_NAME]" at bounding box center [513, 302] width 496 height 19
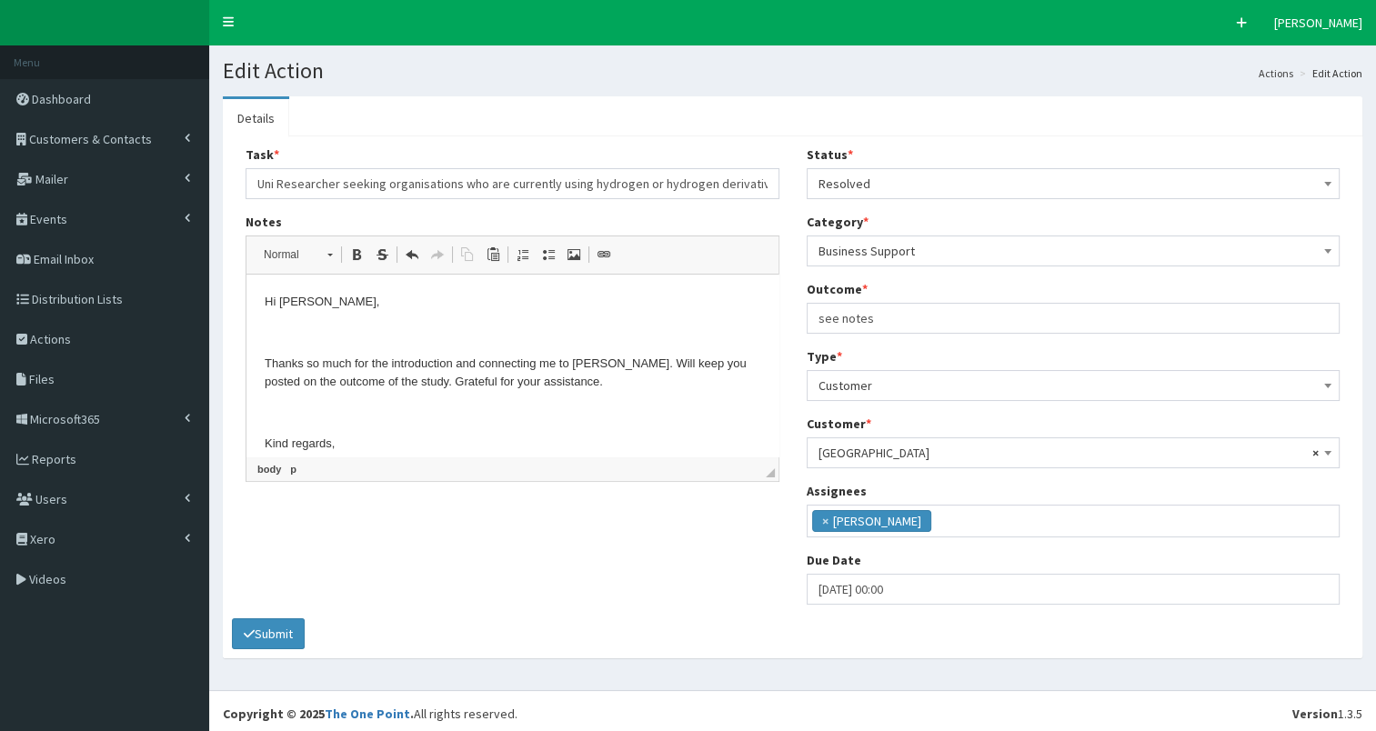
scroll to position [25, 0]
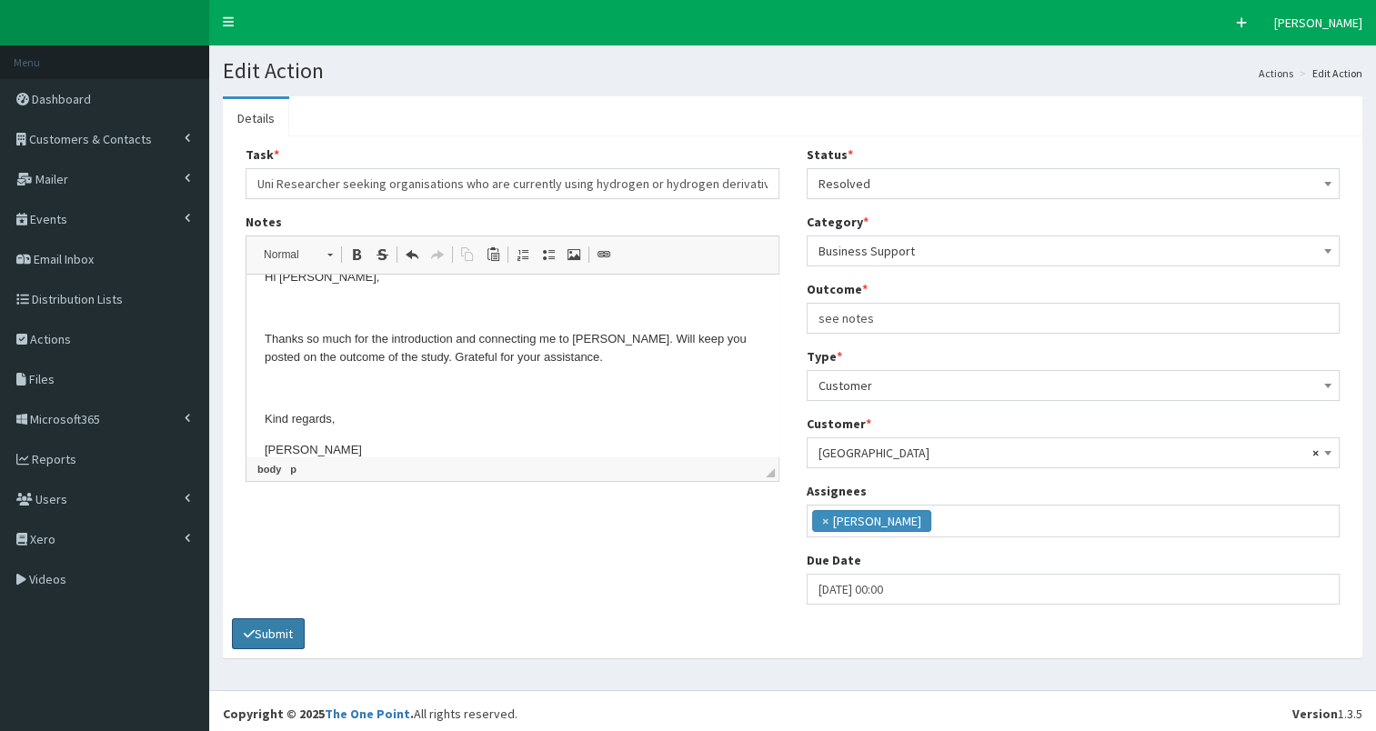
click at [271, 637] on button "Submit" at bounding box center [268, 633] width 73 height 31
